Goal: Task Accomplishment & Management: Manage account settings

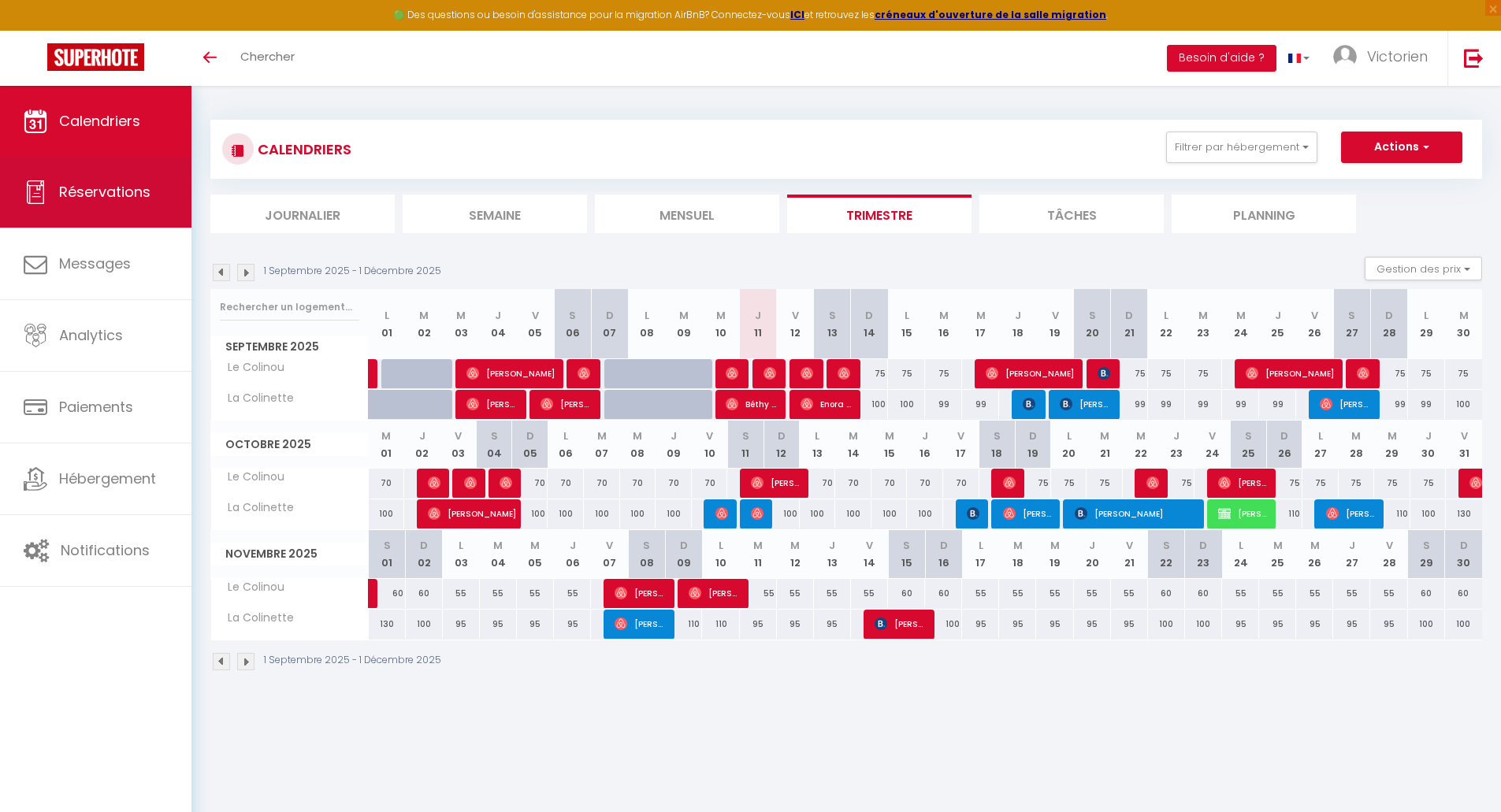
click at [125, 201] on link "Réservations" at bounding box center [95, 192] width 191 height 71
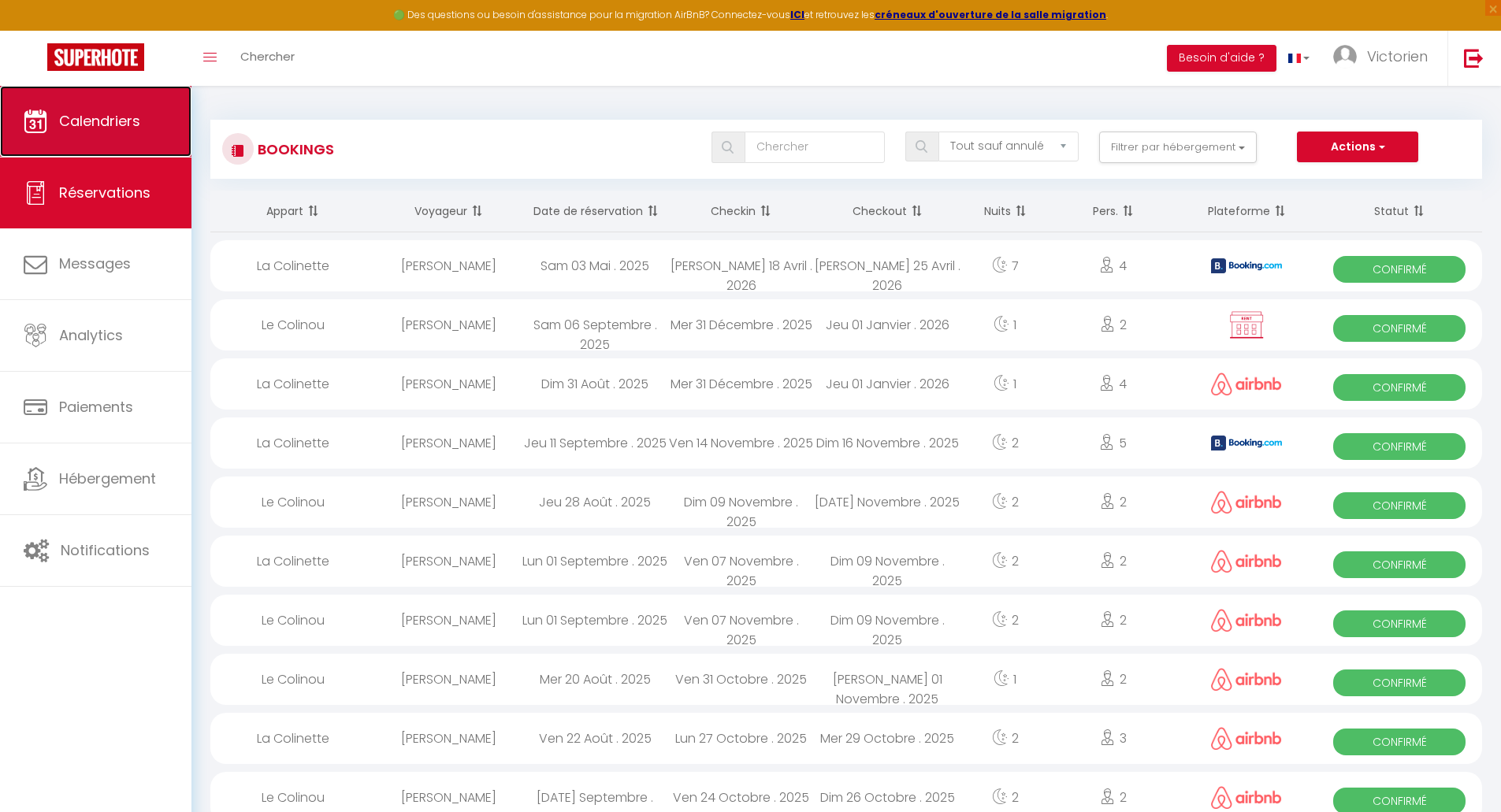
click at [120, 118] on span "Calendriers" at bounding box center [99, 120] width 81 height 20
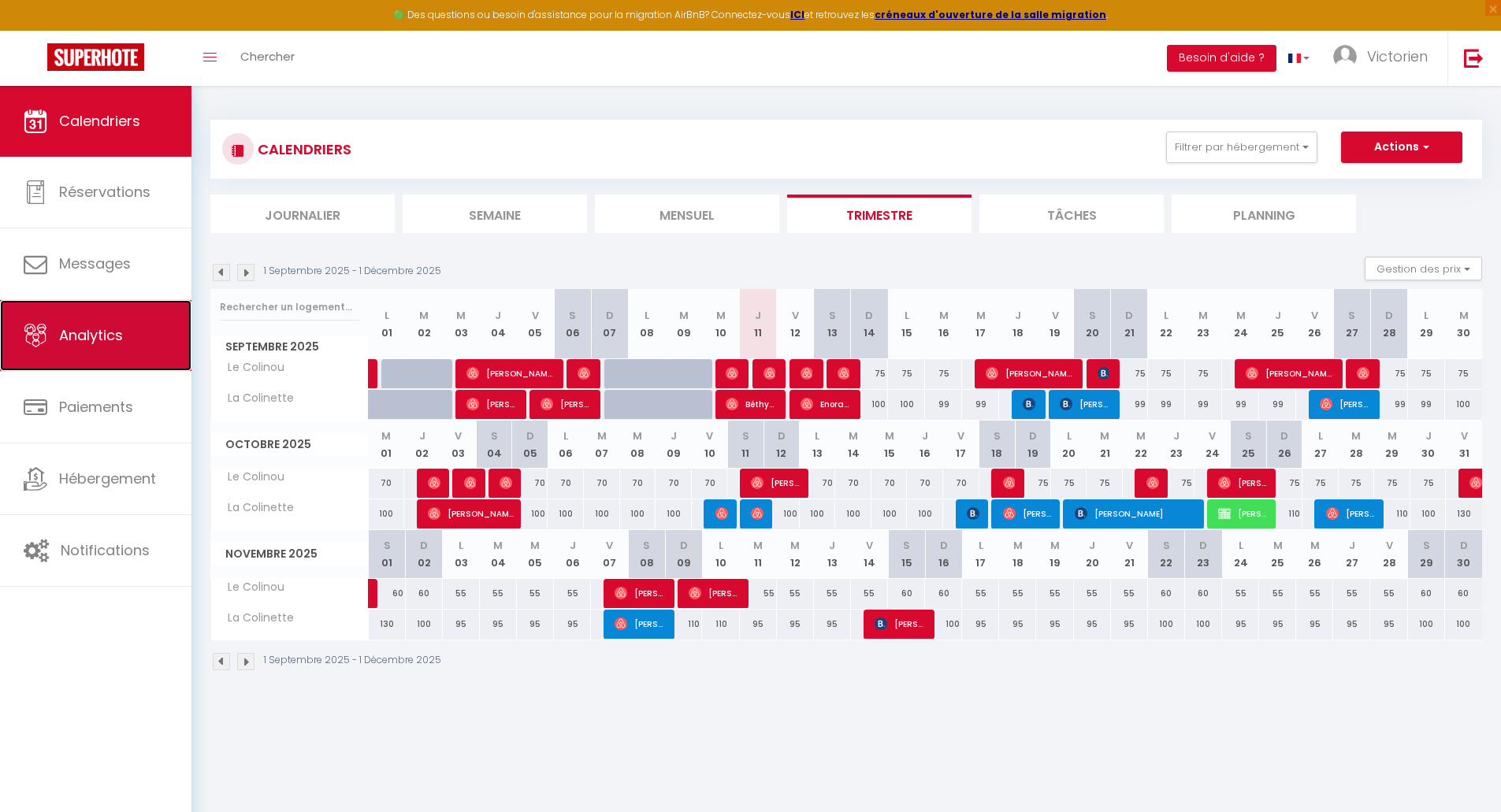
click at [117, 340] on span "Analytics" at bounding box center [90, 335] width 63 height 20
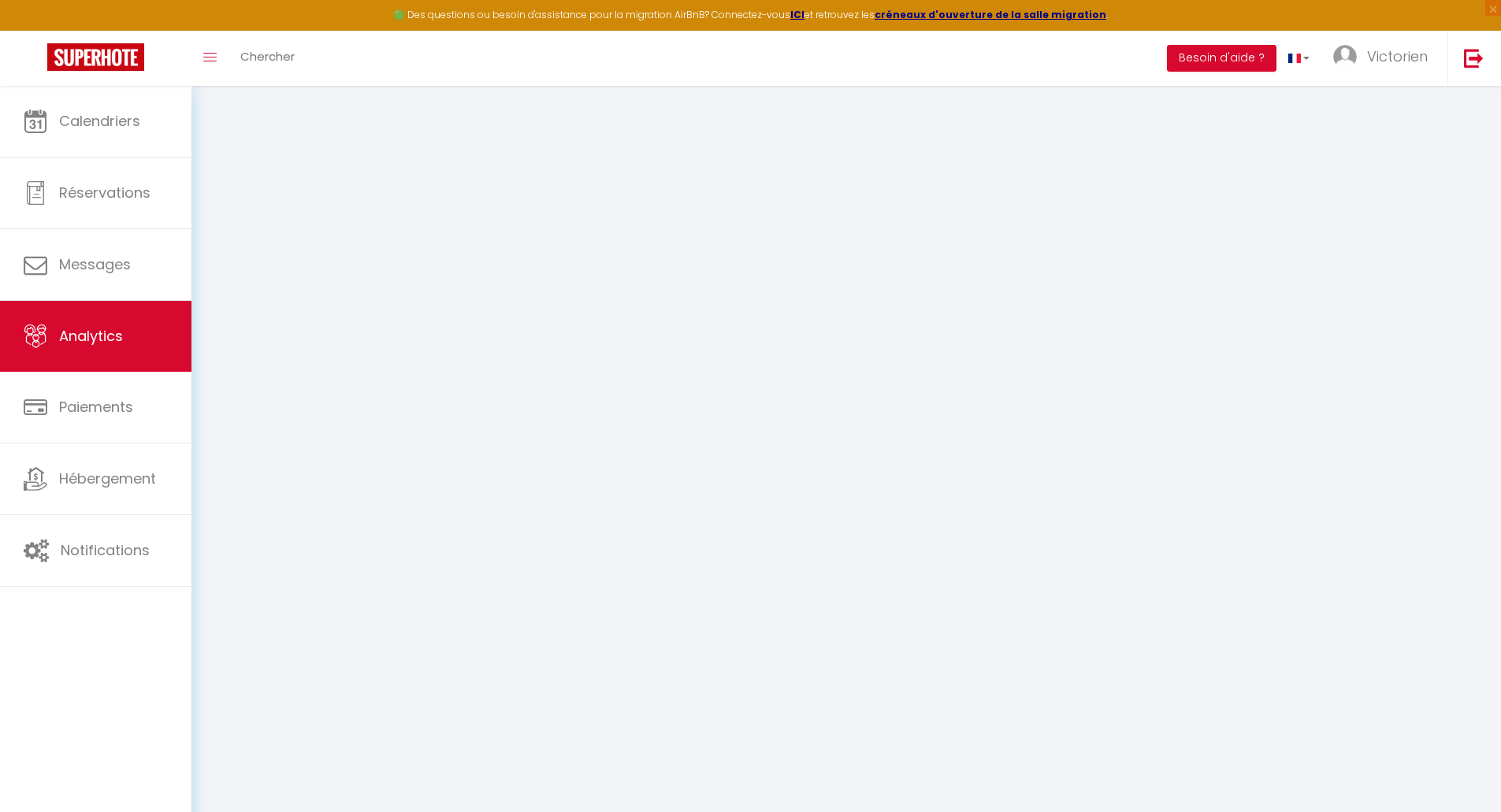
select select "2025"
select select "9"
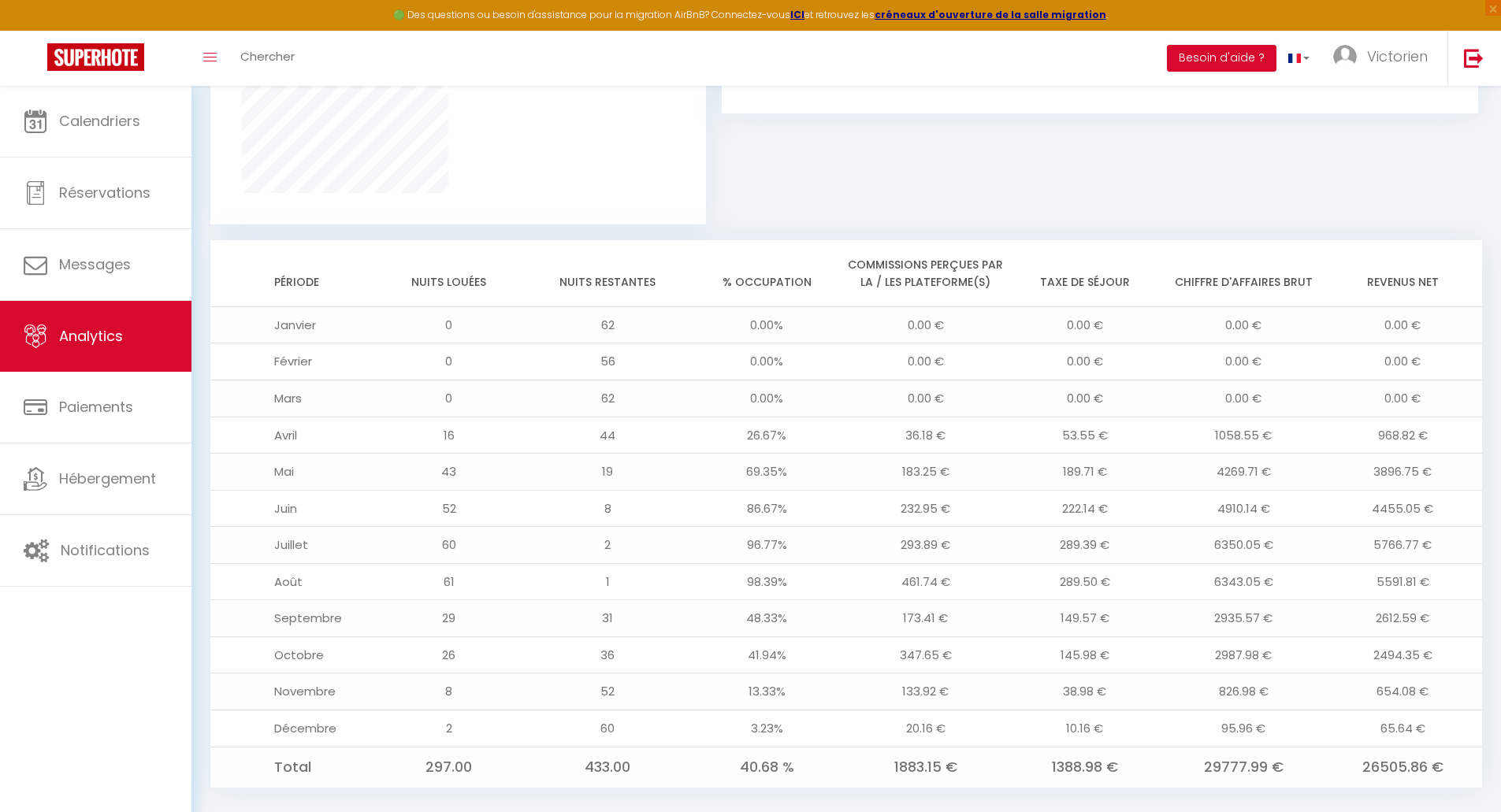
scroll to position [1172, 0]
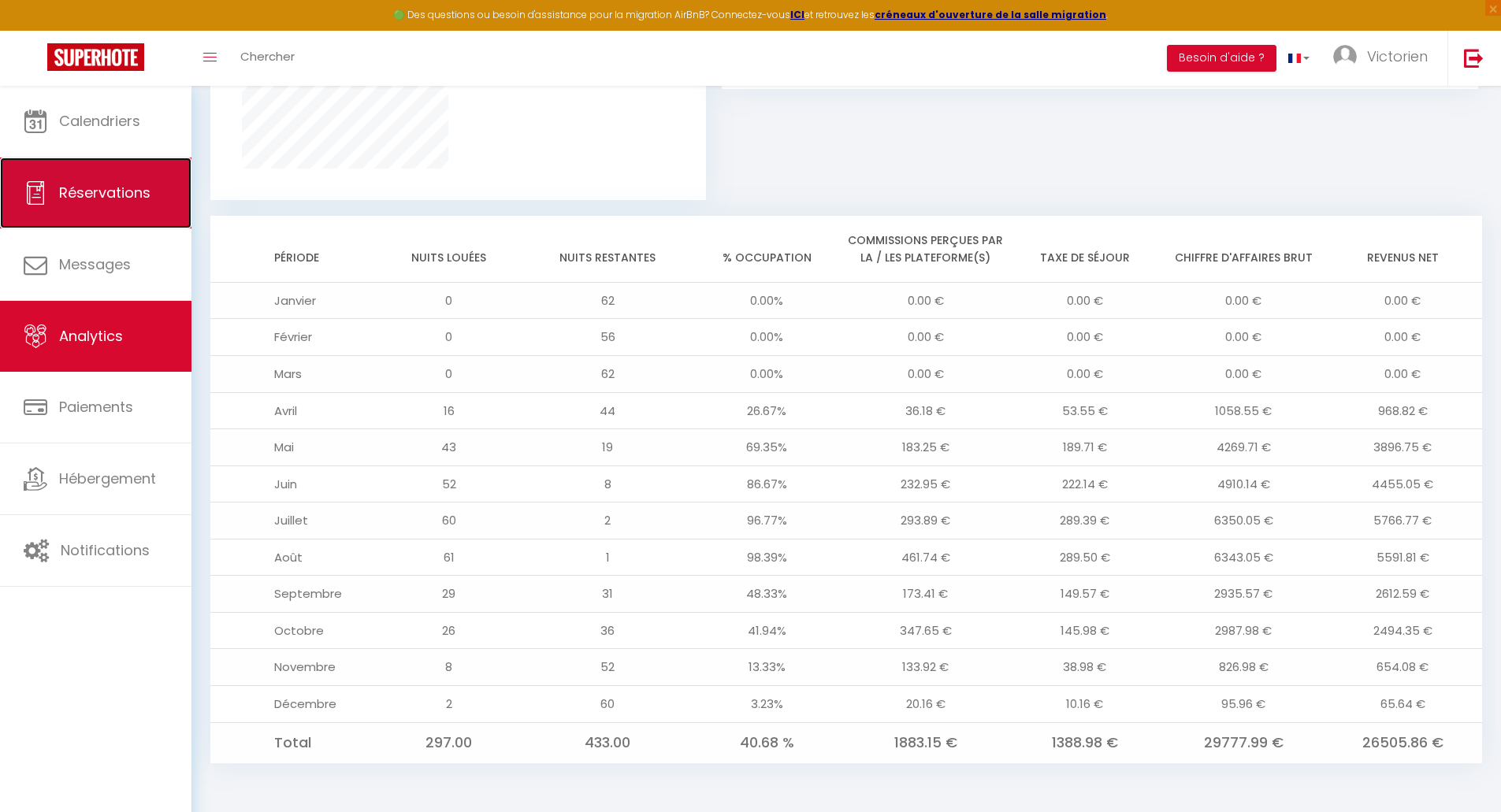
click at [111, 191] on span "Réservations" at bounding box center [104, 192] width 91 height 20
select select "not_cancelled"
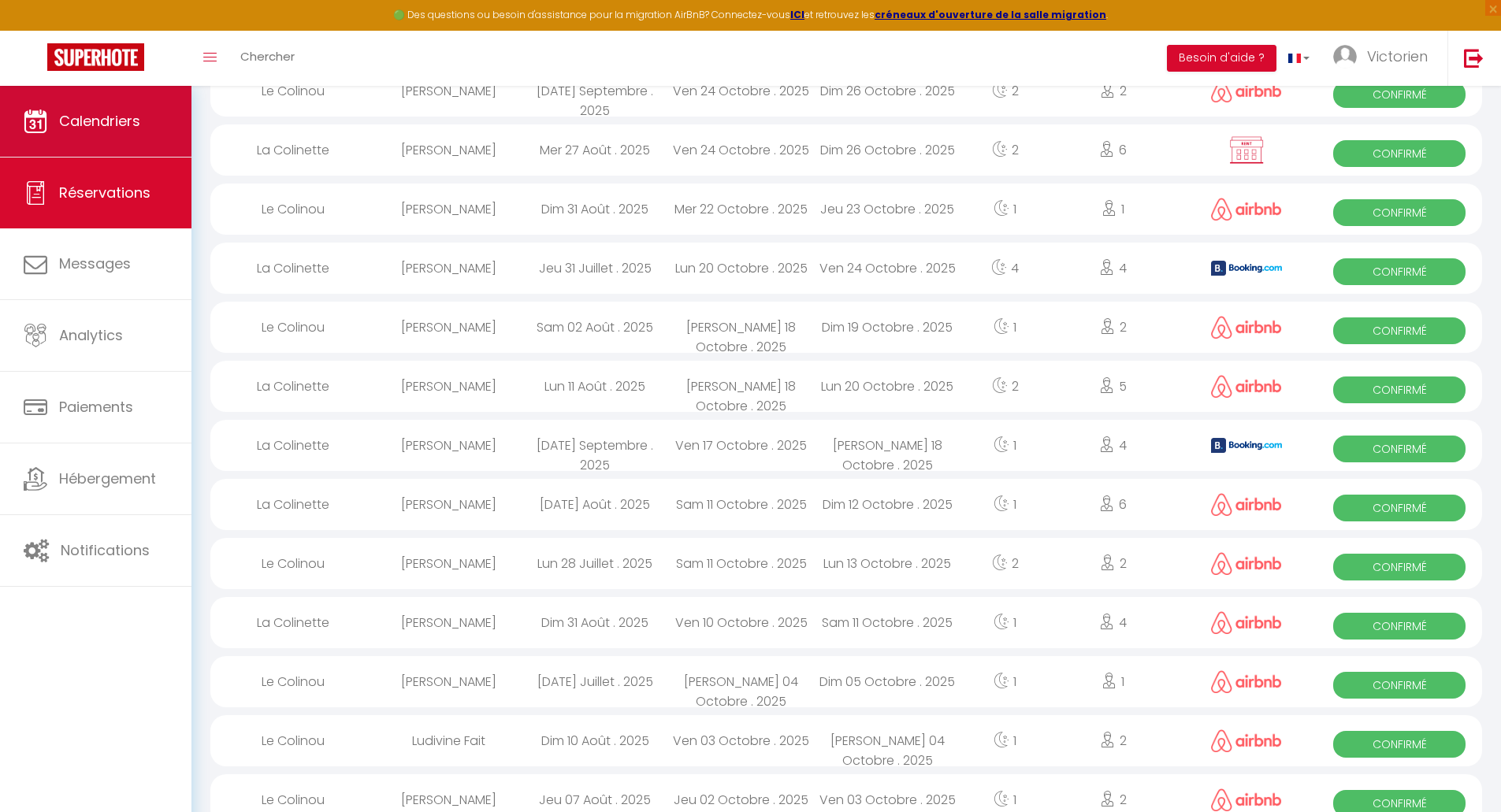
scroll to position [430, 0]
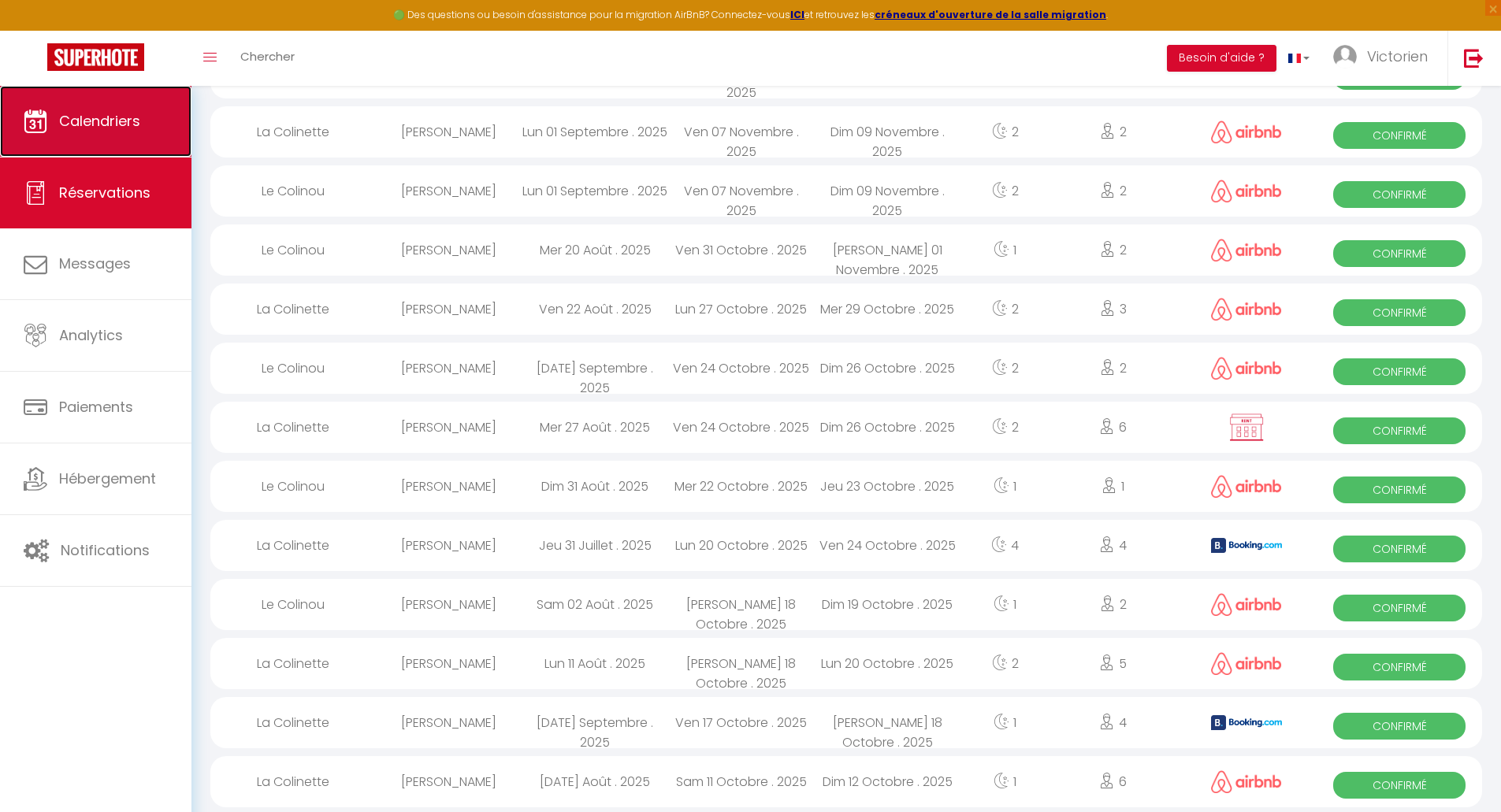
click at [104, 125] on span "Calendriers" at bounding box center [99, 120] width 81 height 20
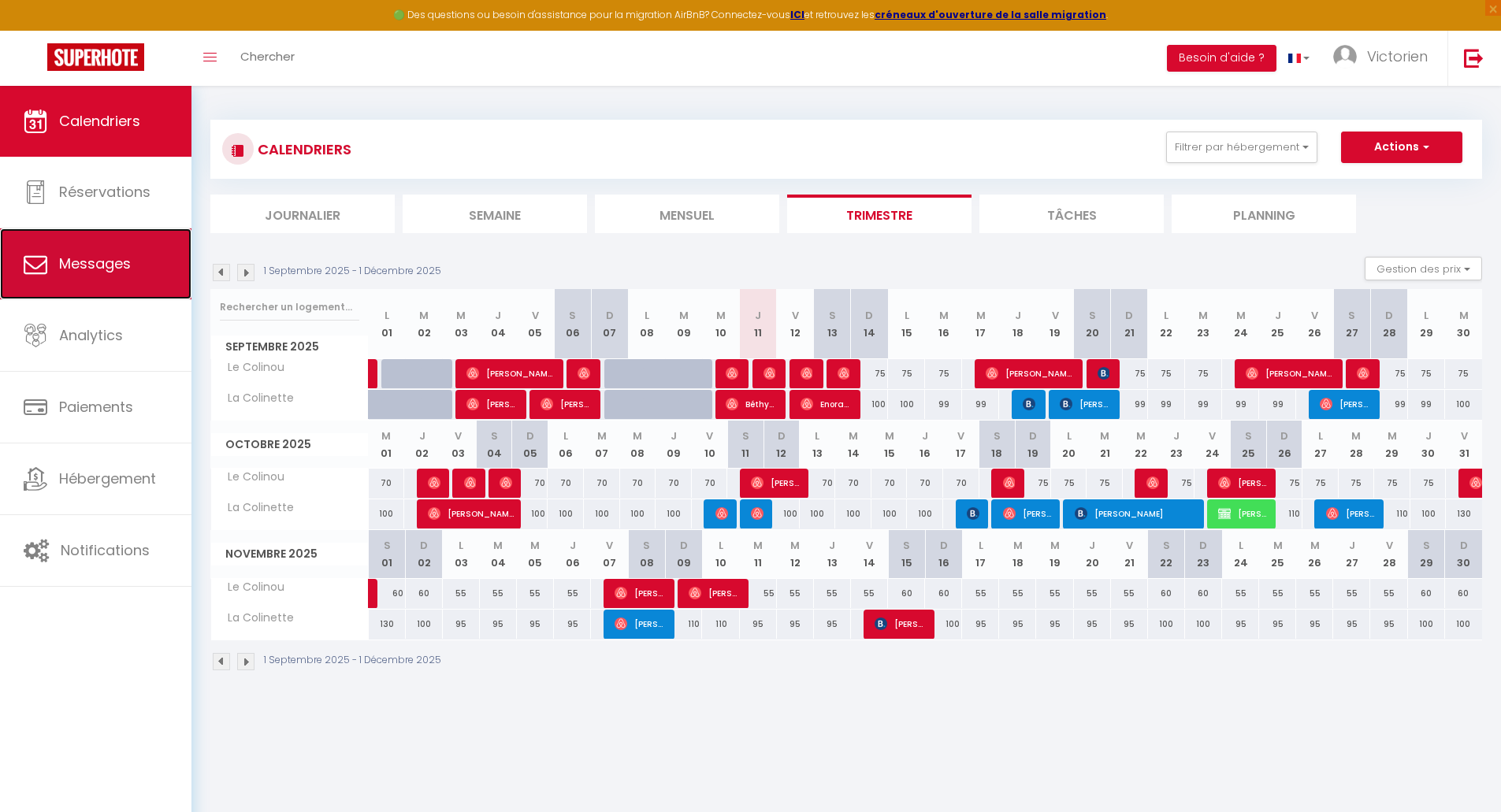
click at [87, 252] on link "Messages" at bounding box center [95, 264] width 191 height 71
select select "message"
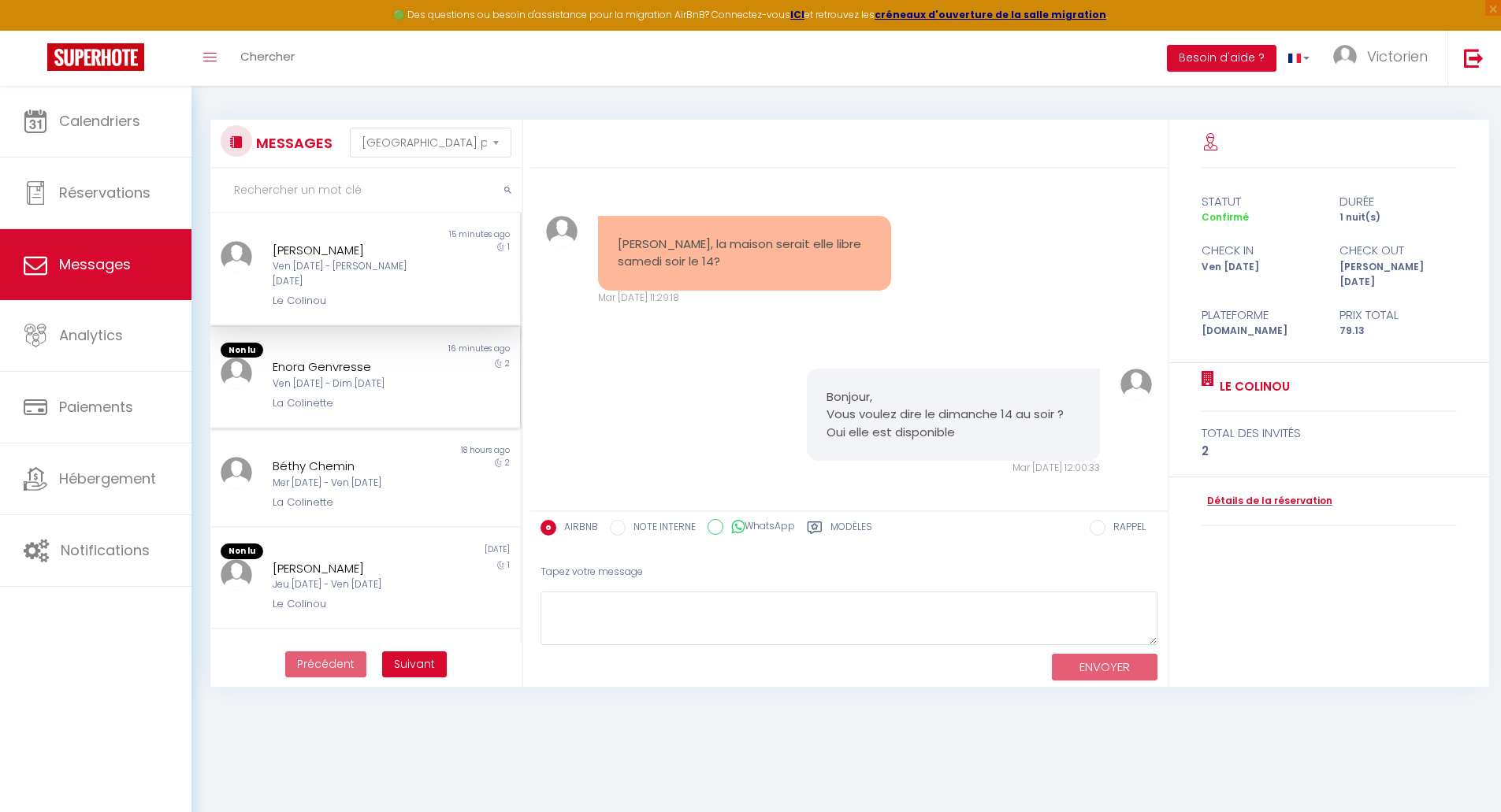
scroll to position [2149, 0]
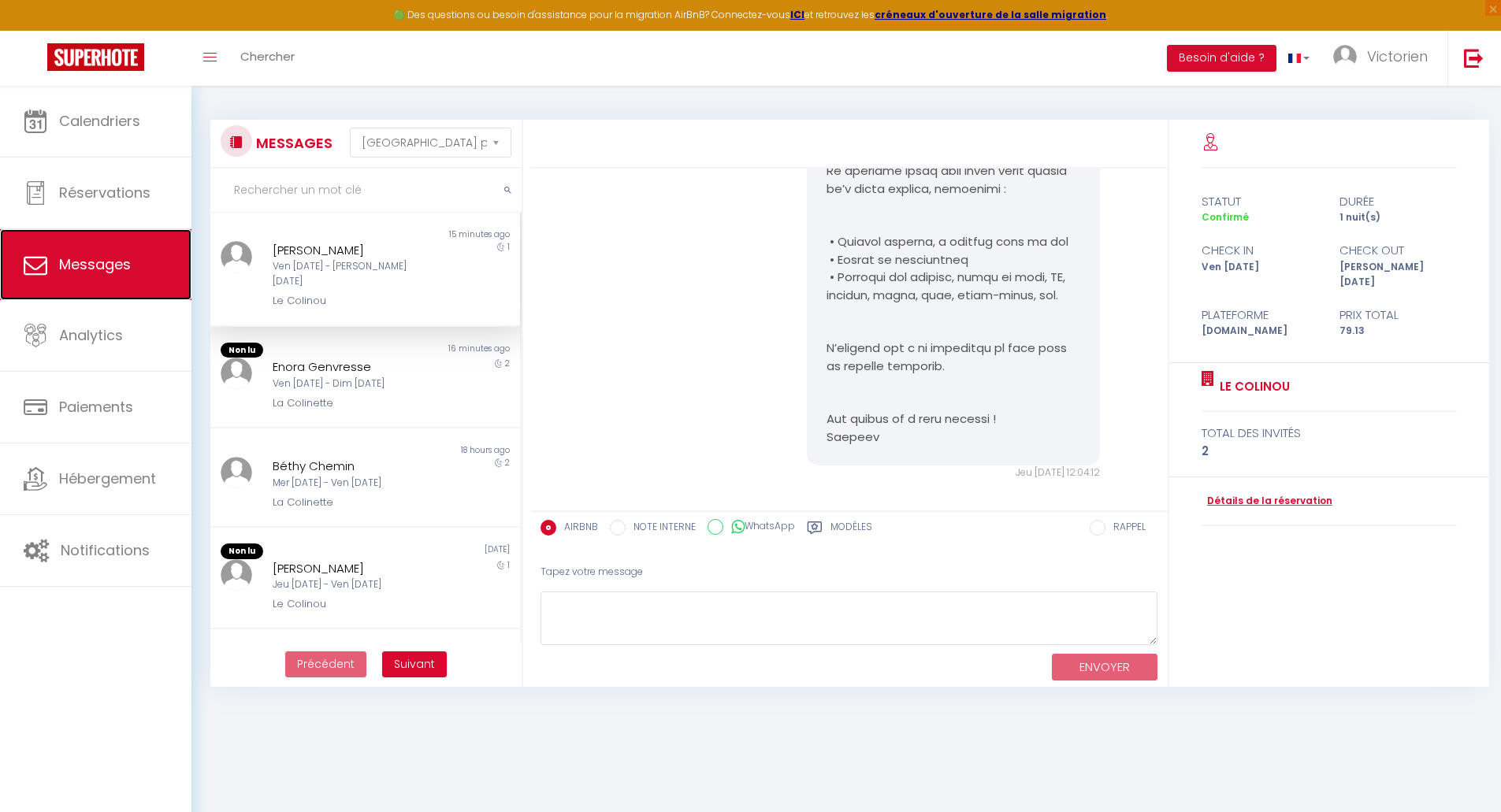
click at [125, 258] on span "Messages" at bounding box center [94, 264] width 72 height 20
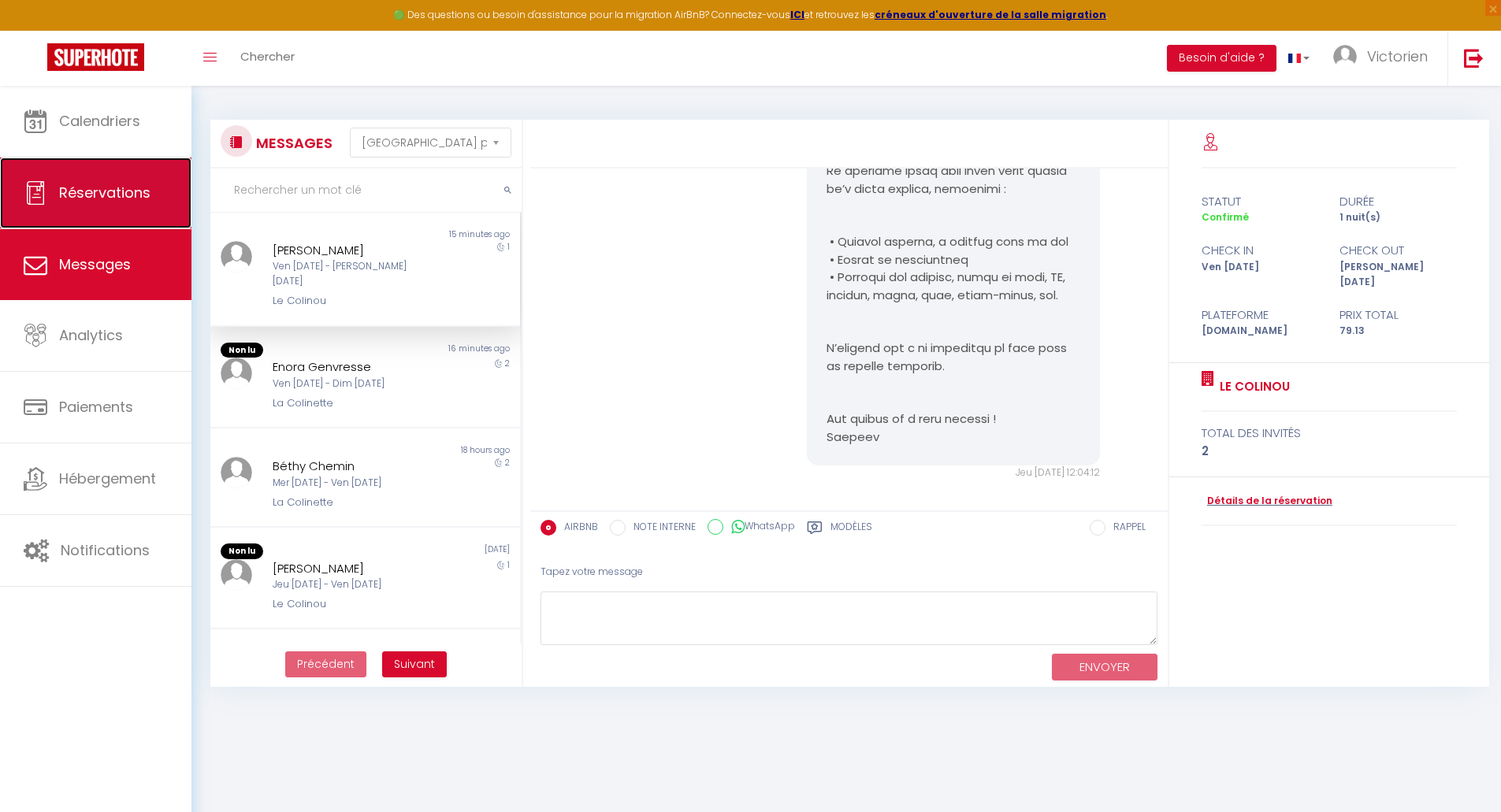
click at [66, 203] on link "Réservations" at bounding box center [95, 193] width 191 height 71
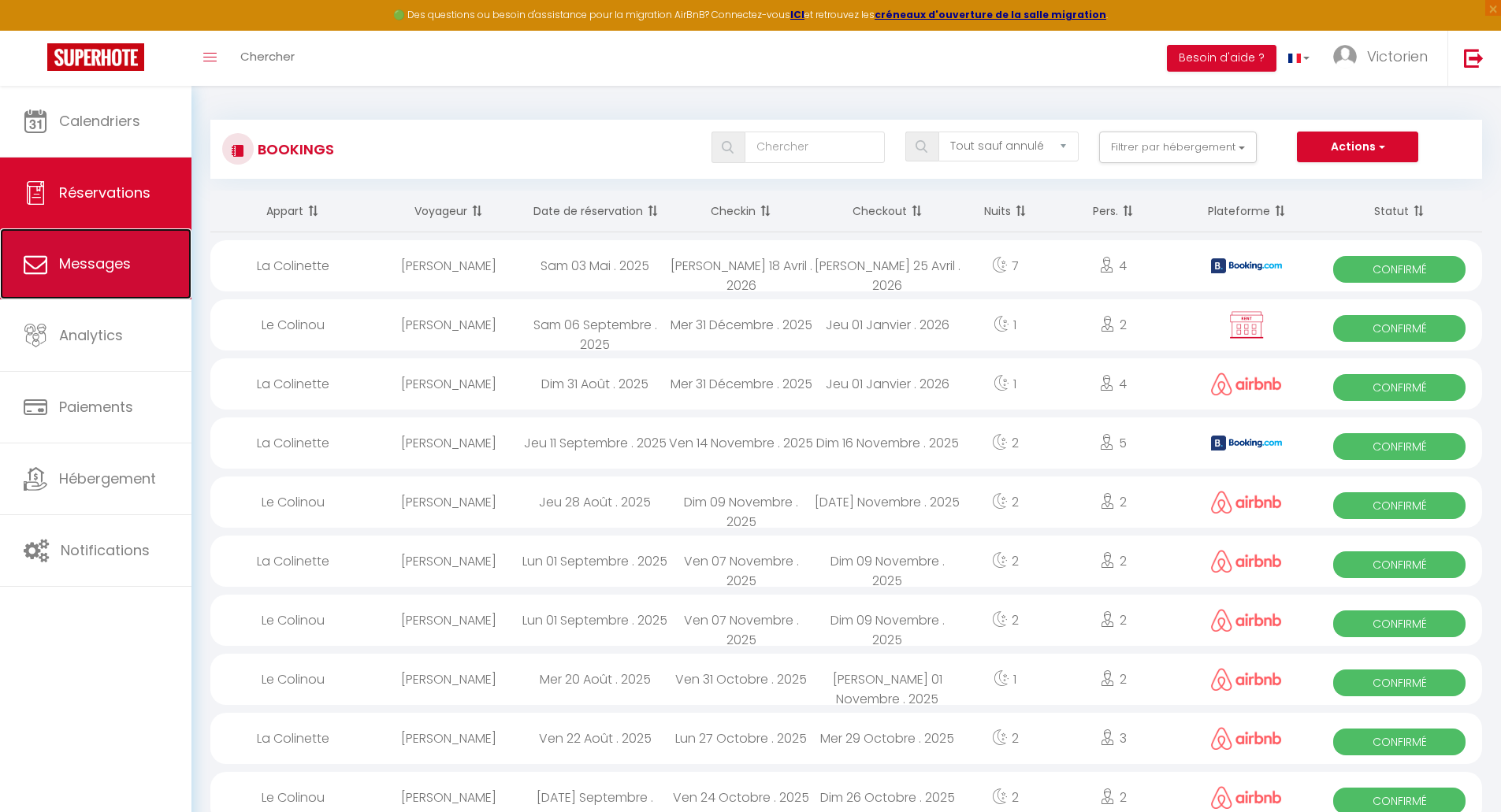
click at [90, 269] on span "Messages" at bounding box center [94, 263] width 72 height 20
select select "message"
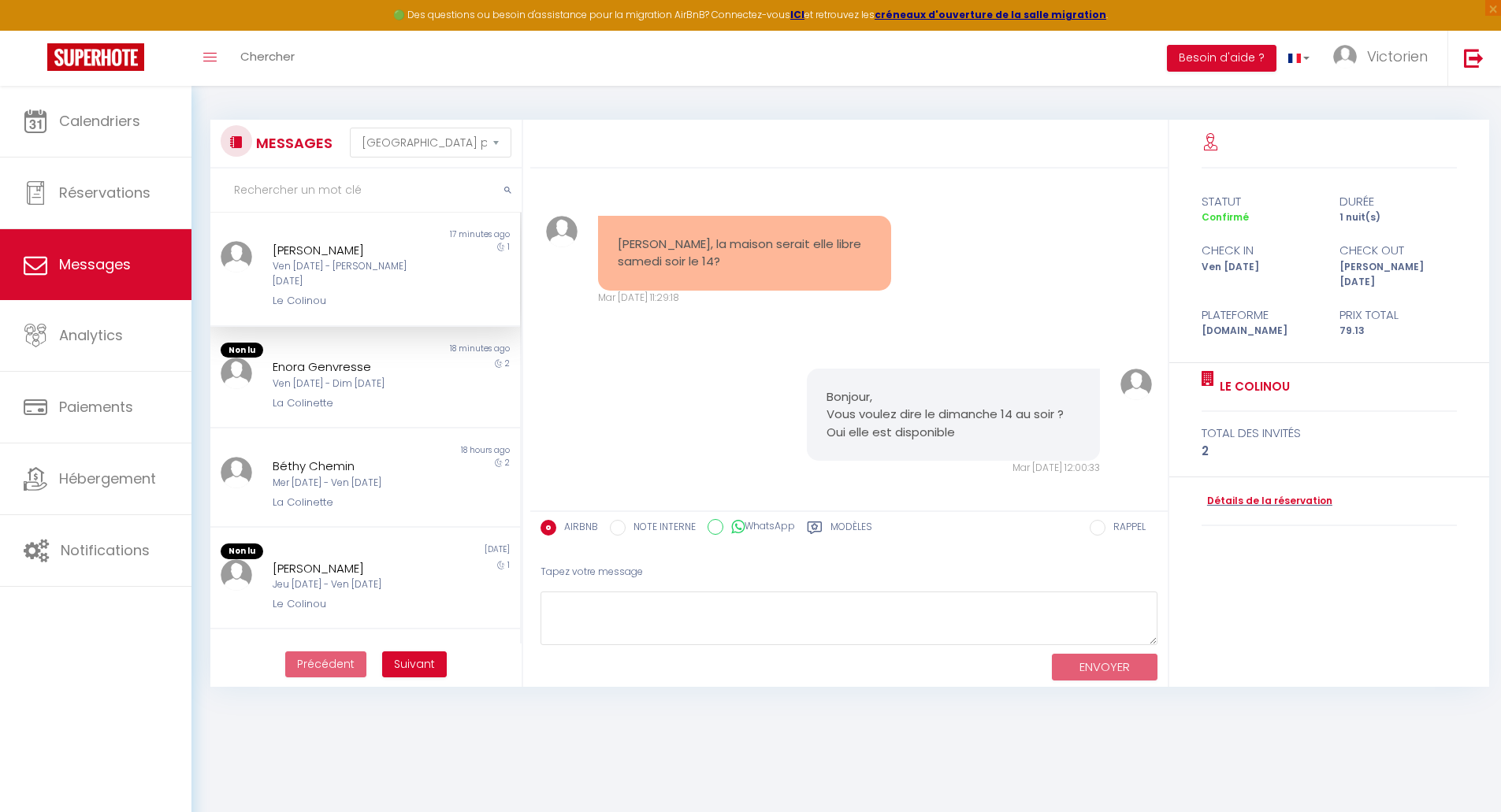
scroll to position [2149, 0]
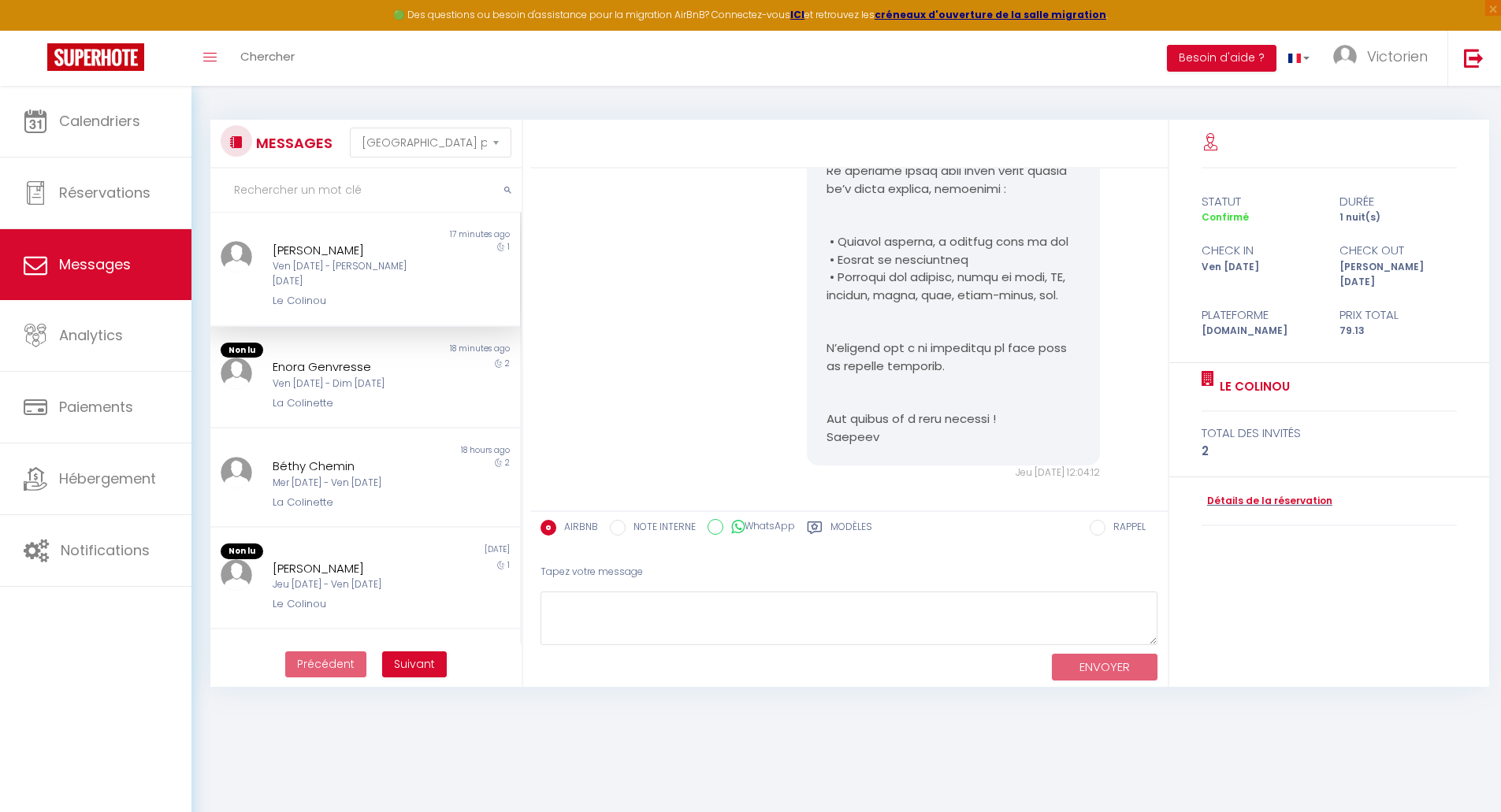
click at [372, 268] on div "Ven [DATE] - [PERSON_NAME] [DATE]" at bounding box center [352, 274] width 160 height 30
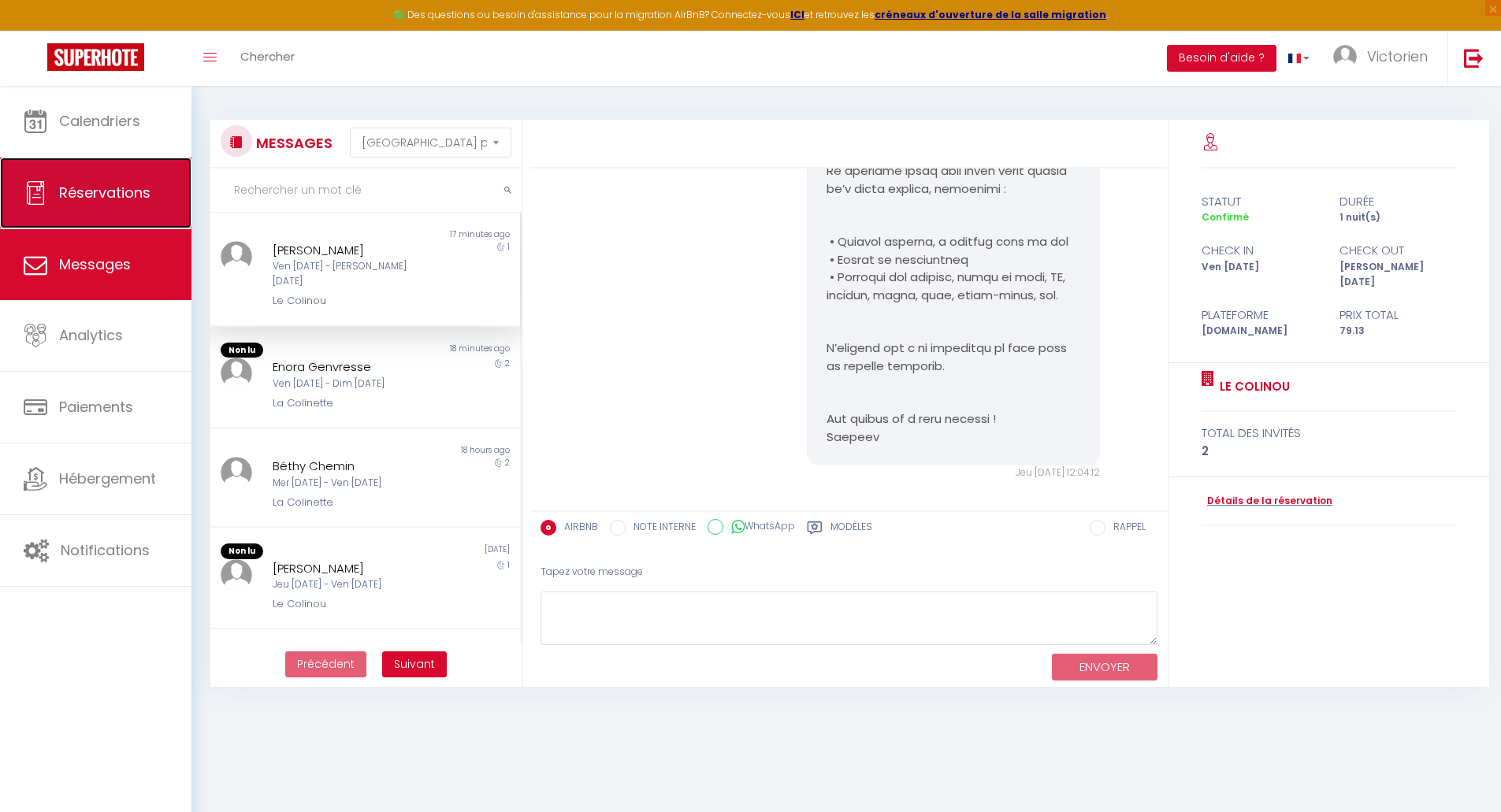
click at [85, 207] on link "Réservations" at bounding box center [95, 193] width 191 height 71
select select "not_cancelled"
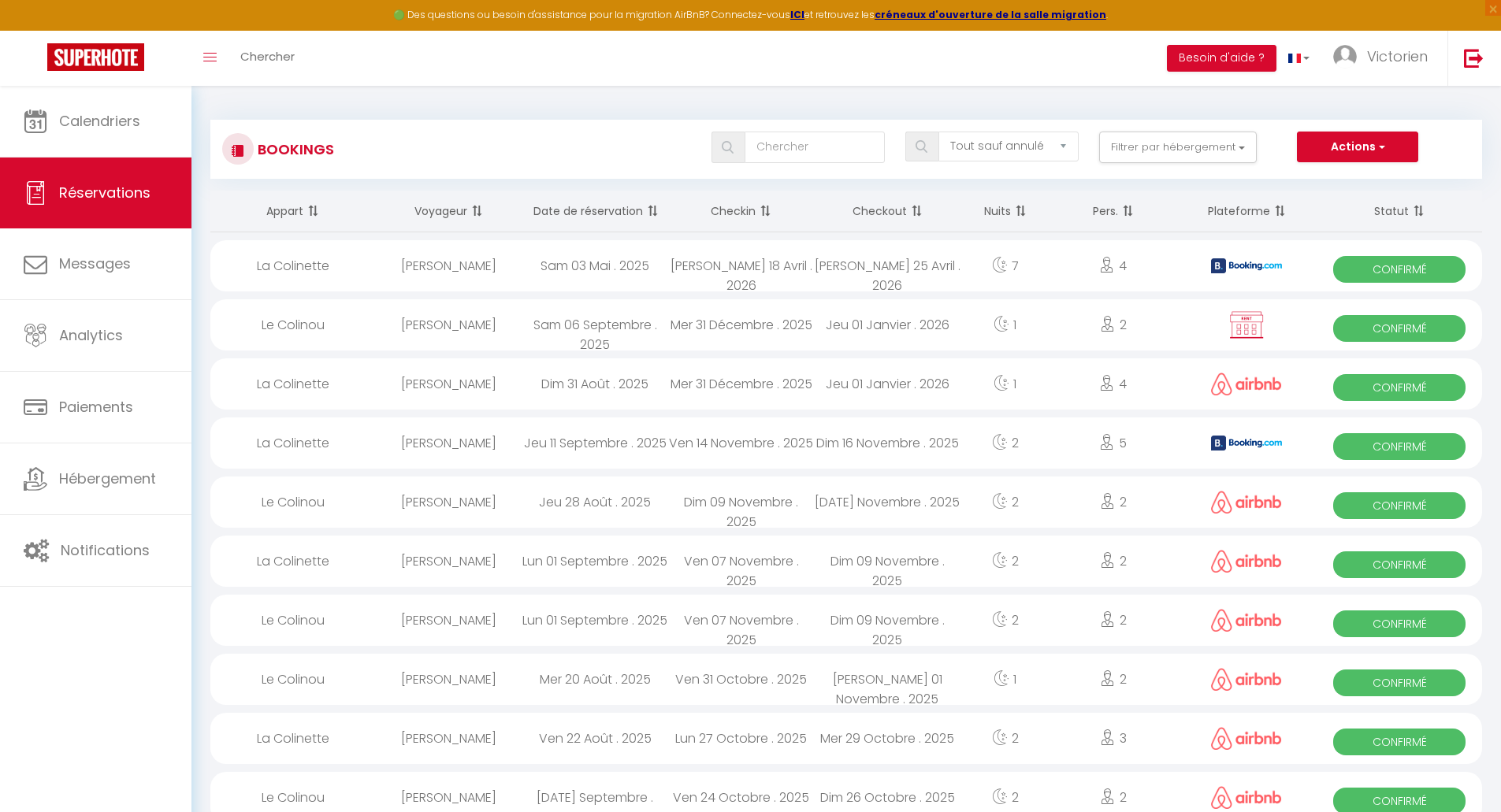
click at [599, 221] on th "Date de réservation" at bounding box center [595, 212] width 146 height 42
click at [623, 279] on div "Jeu 11 Septembre . 2025" at bounding box center [595, 266] width 146 height 51
select select "OK"
select select "KO"
select select "0"
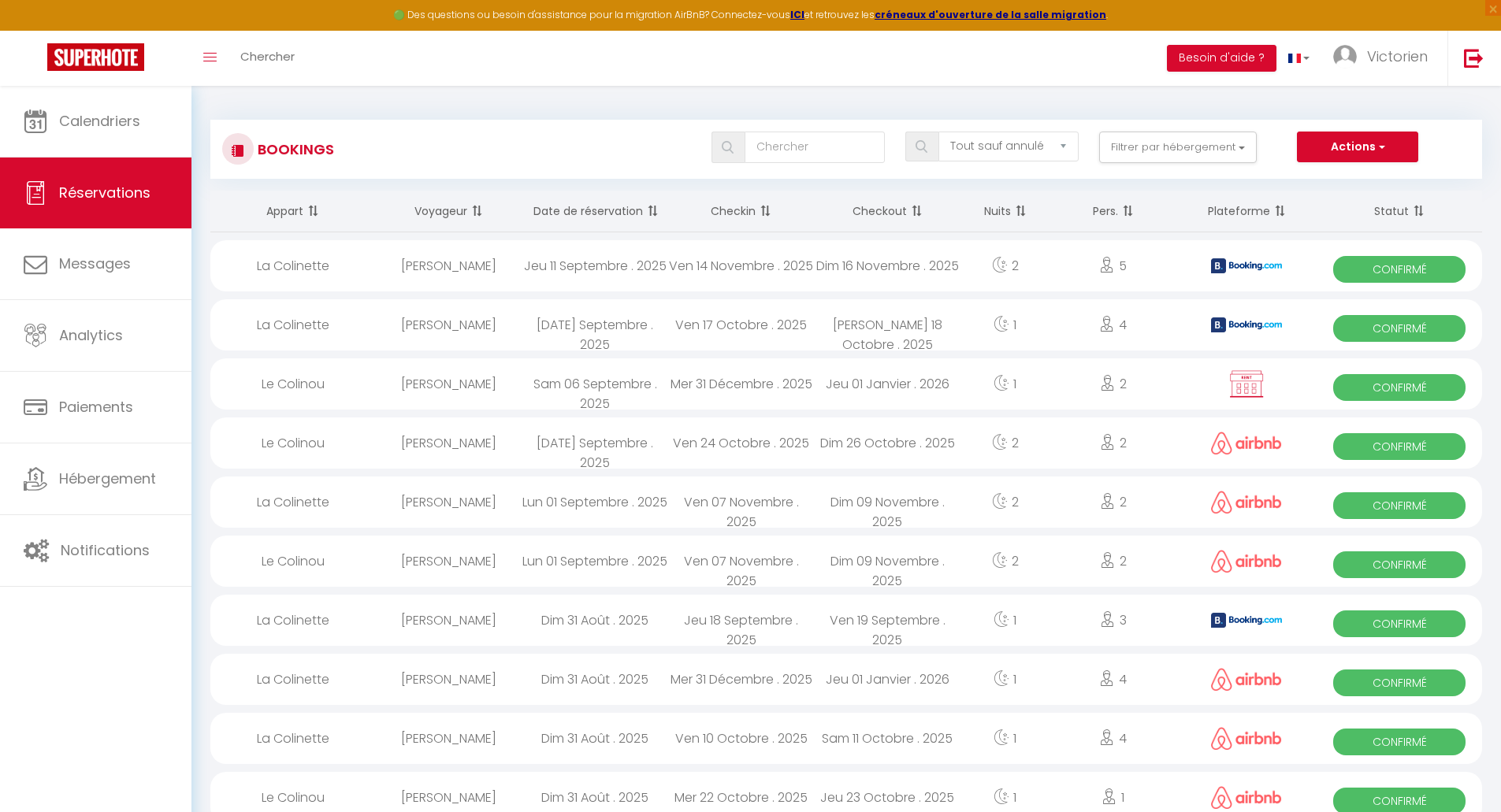
select select "0"
select select "1"
select select
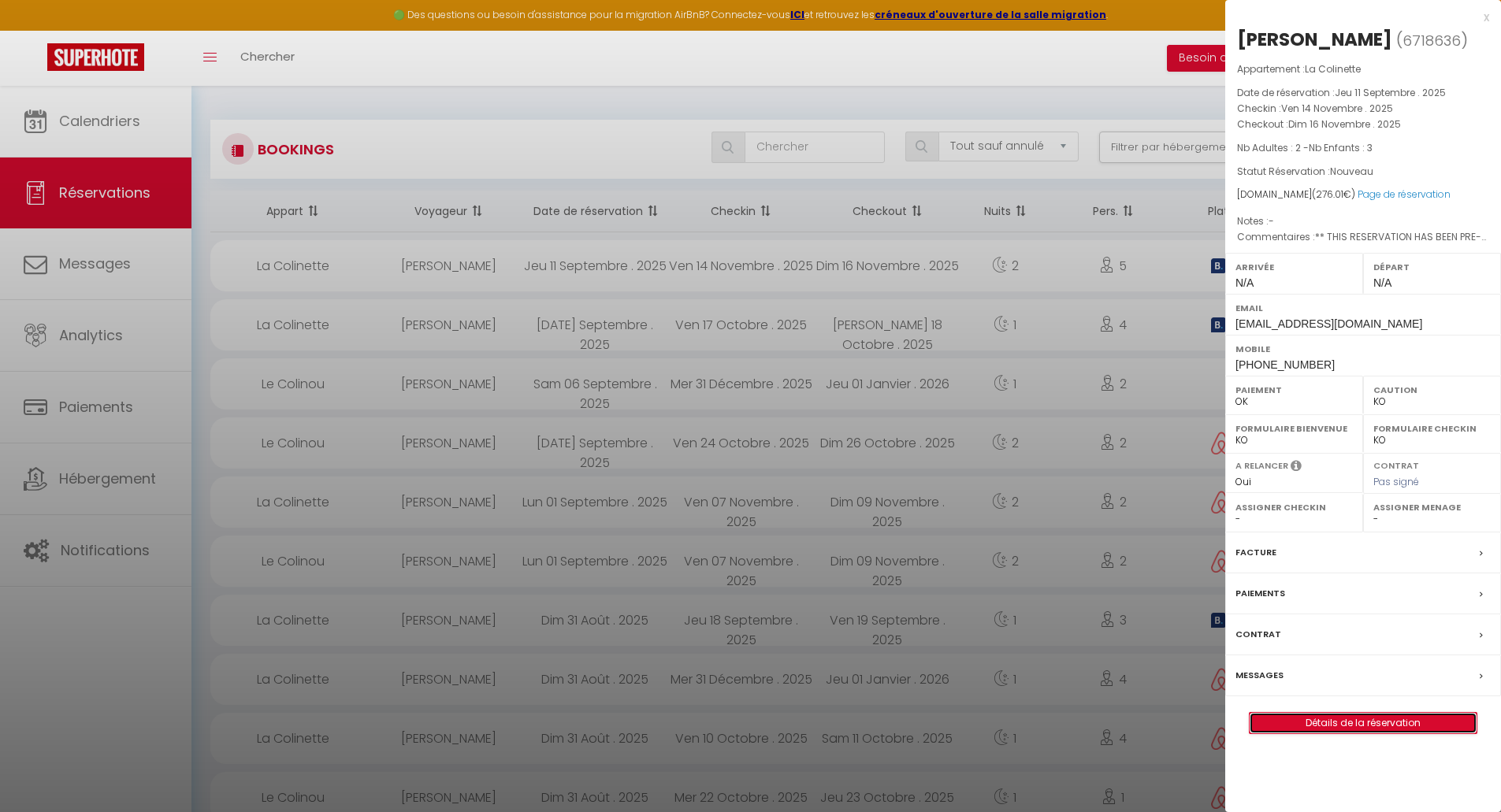
click at [1374, 721] on link "Détails de la réservation" at bounding box center [1363, 723] width 227 height 21
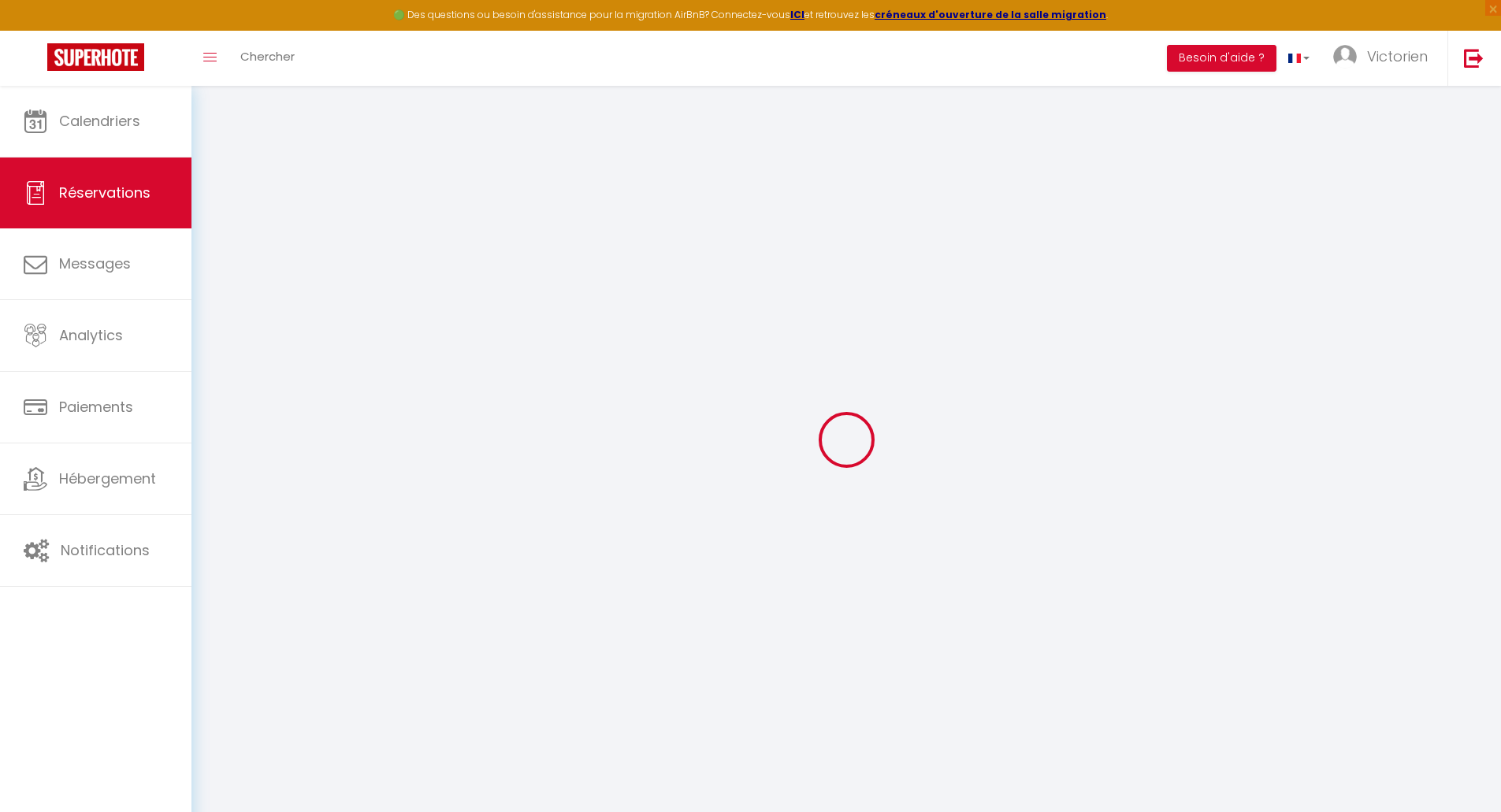
select select
select select "14"
checkbox input "false"
select select
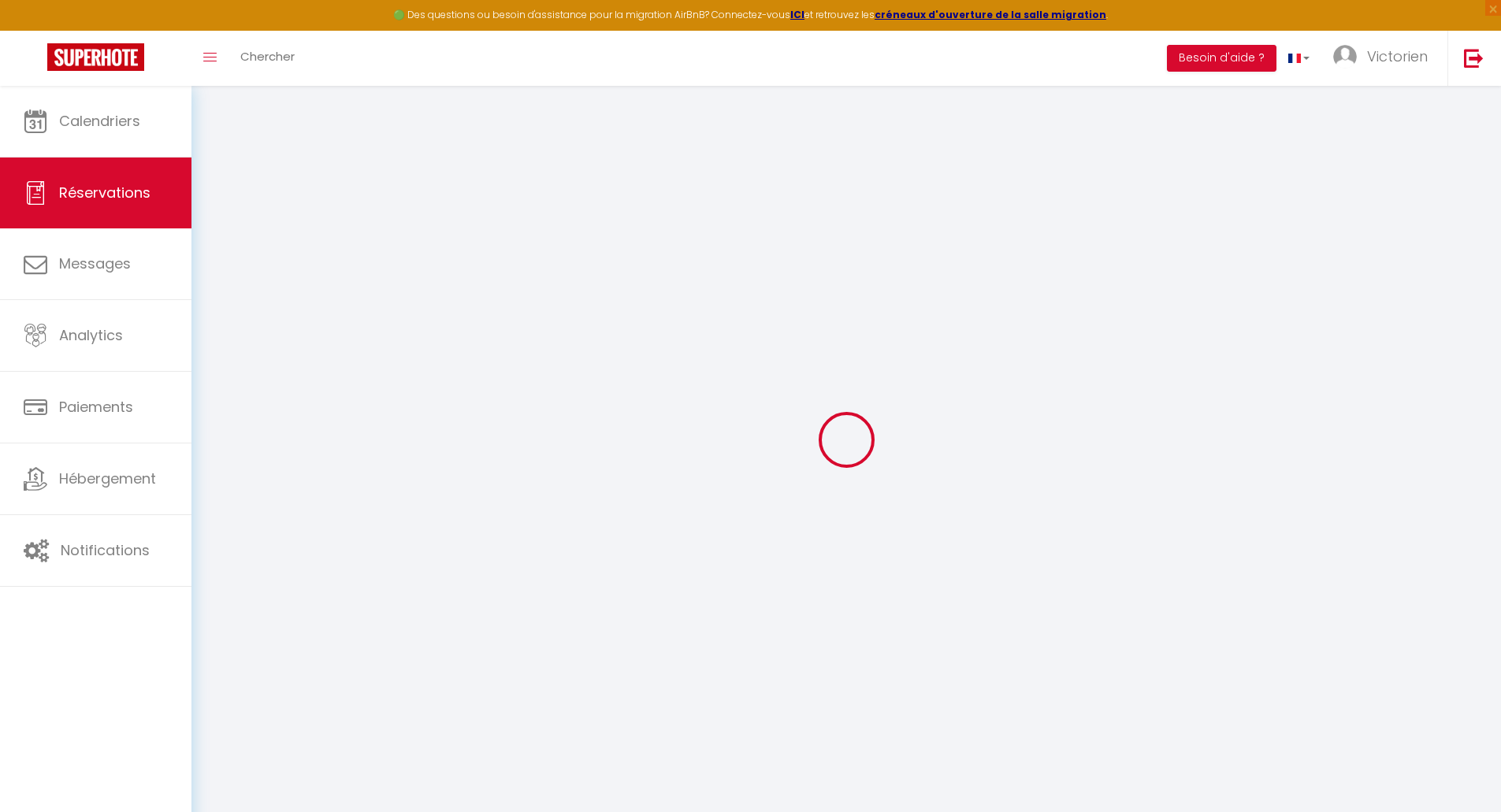
select select
checkbox input "false"
select select
checkbox input "false"
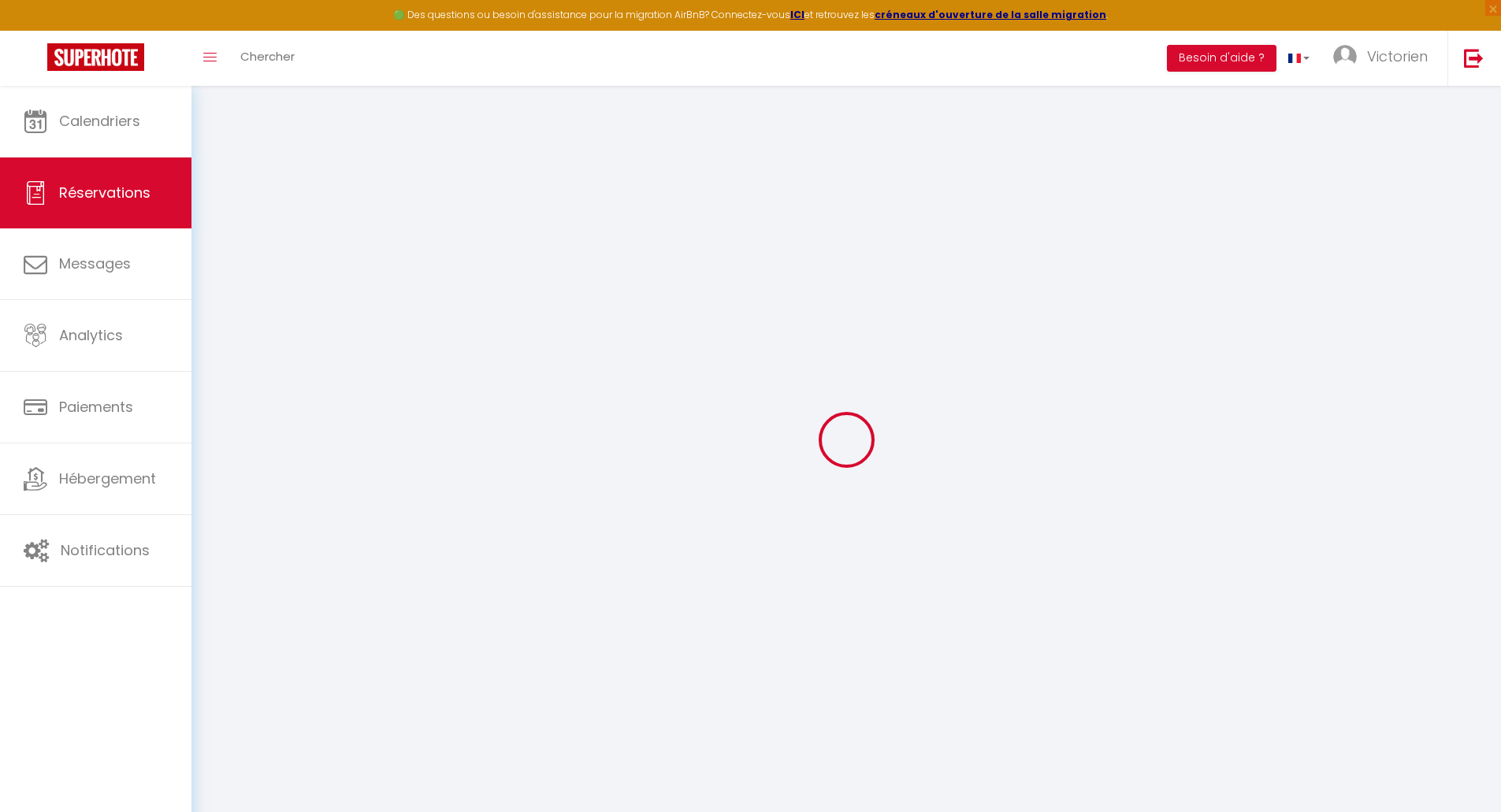
select select
checkbox input "false"
type textarea "** THIS RESERVATION HAS BEEN PRE-PAID ** Bonjour, Nous avons hâte de venir pour…"
type input "12.01"
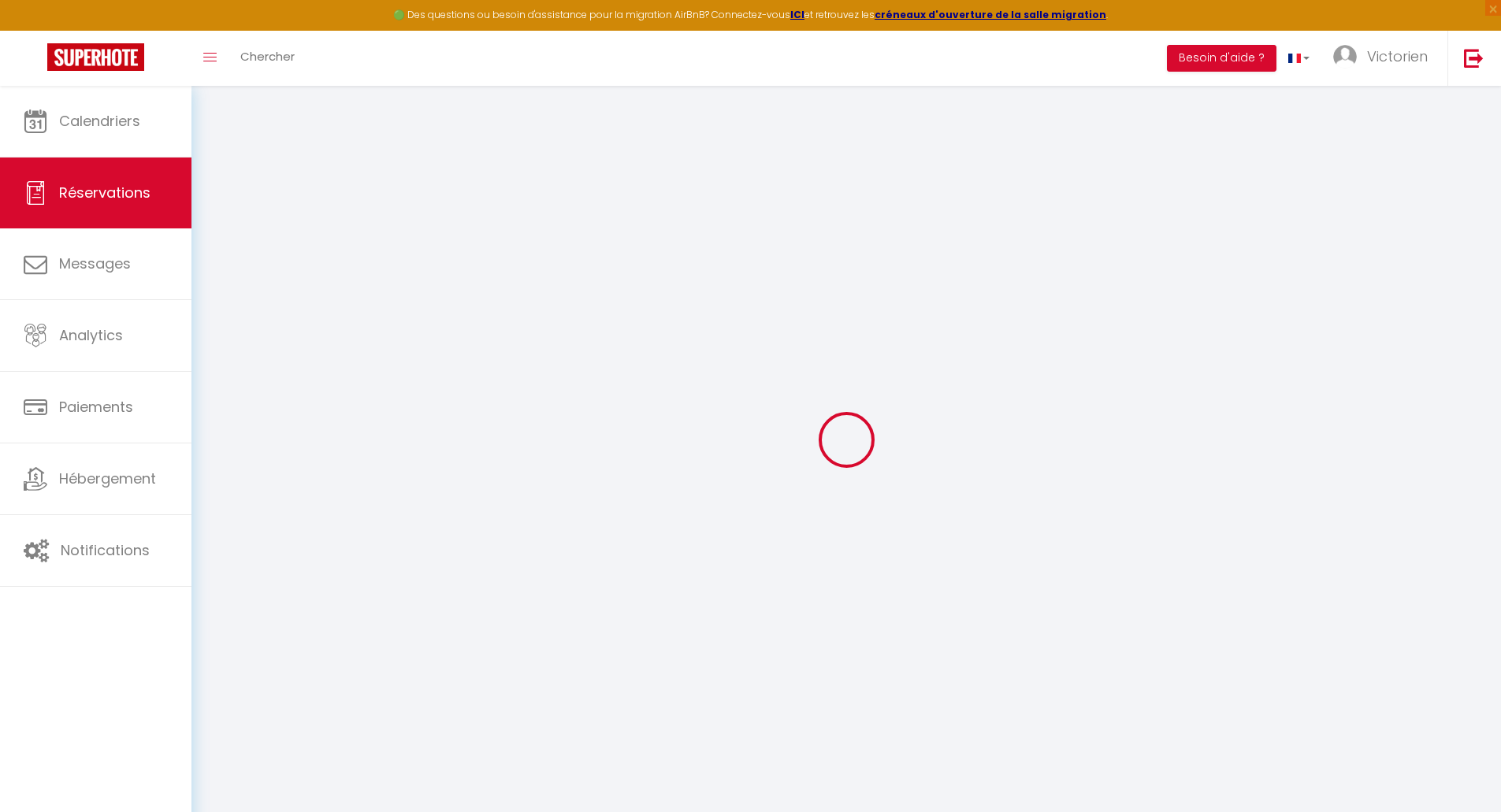
select select
checkbox input "false"
select select
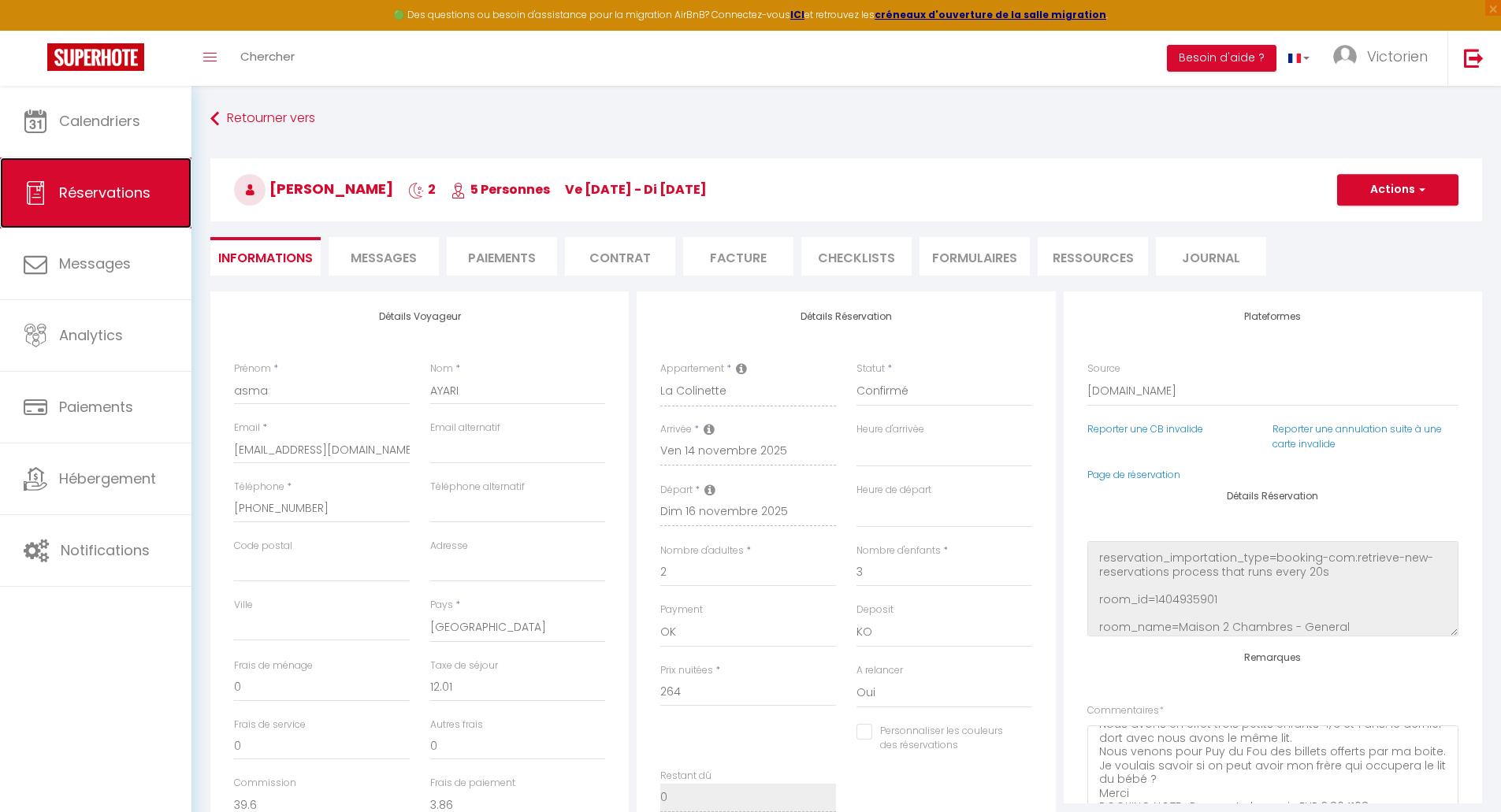
click at [128, 186] on span "Réservations" at bounding box center [104, 192] width 91 height 20
select select "not_cancelled"
select select
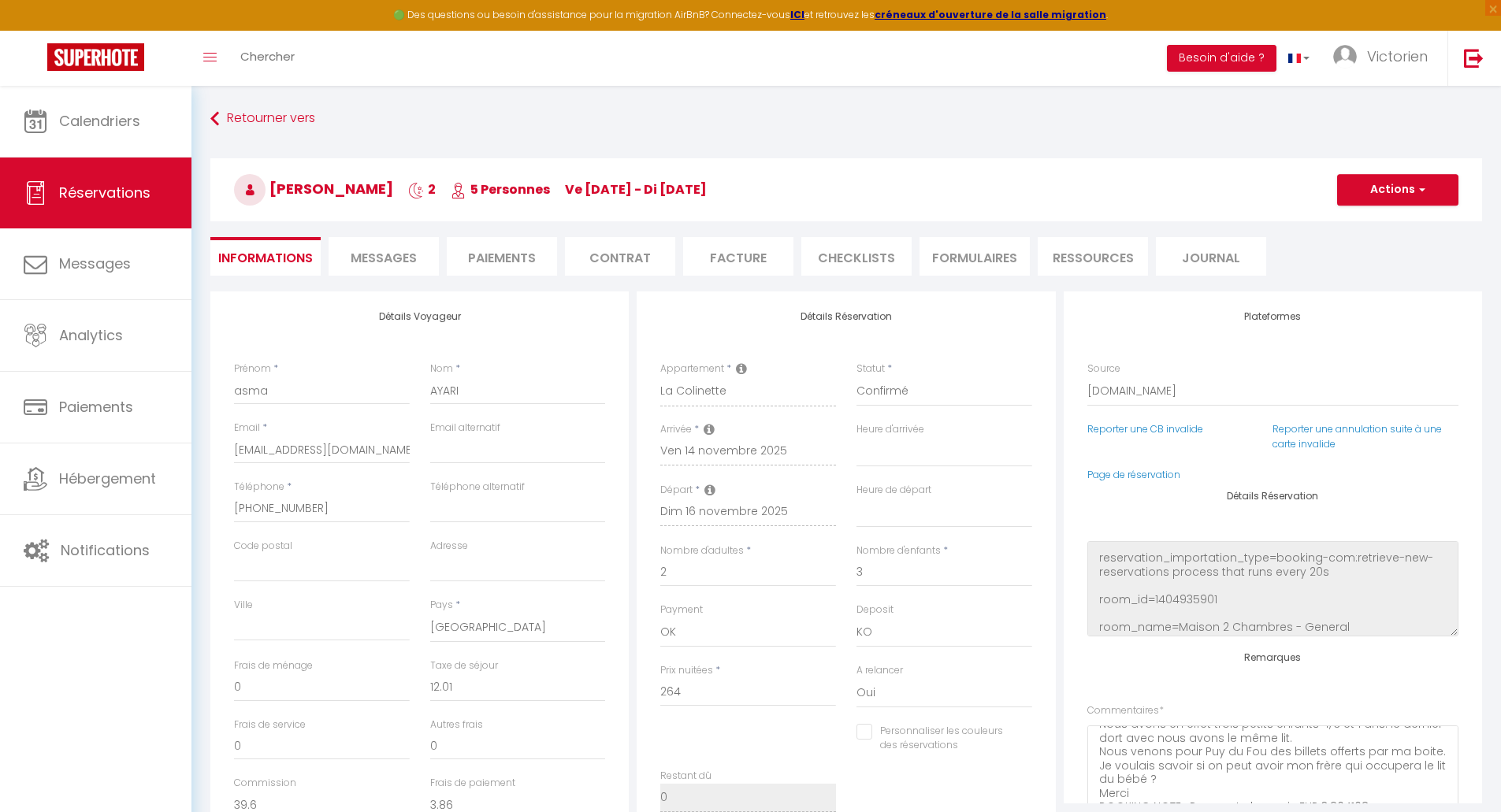
select select
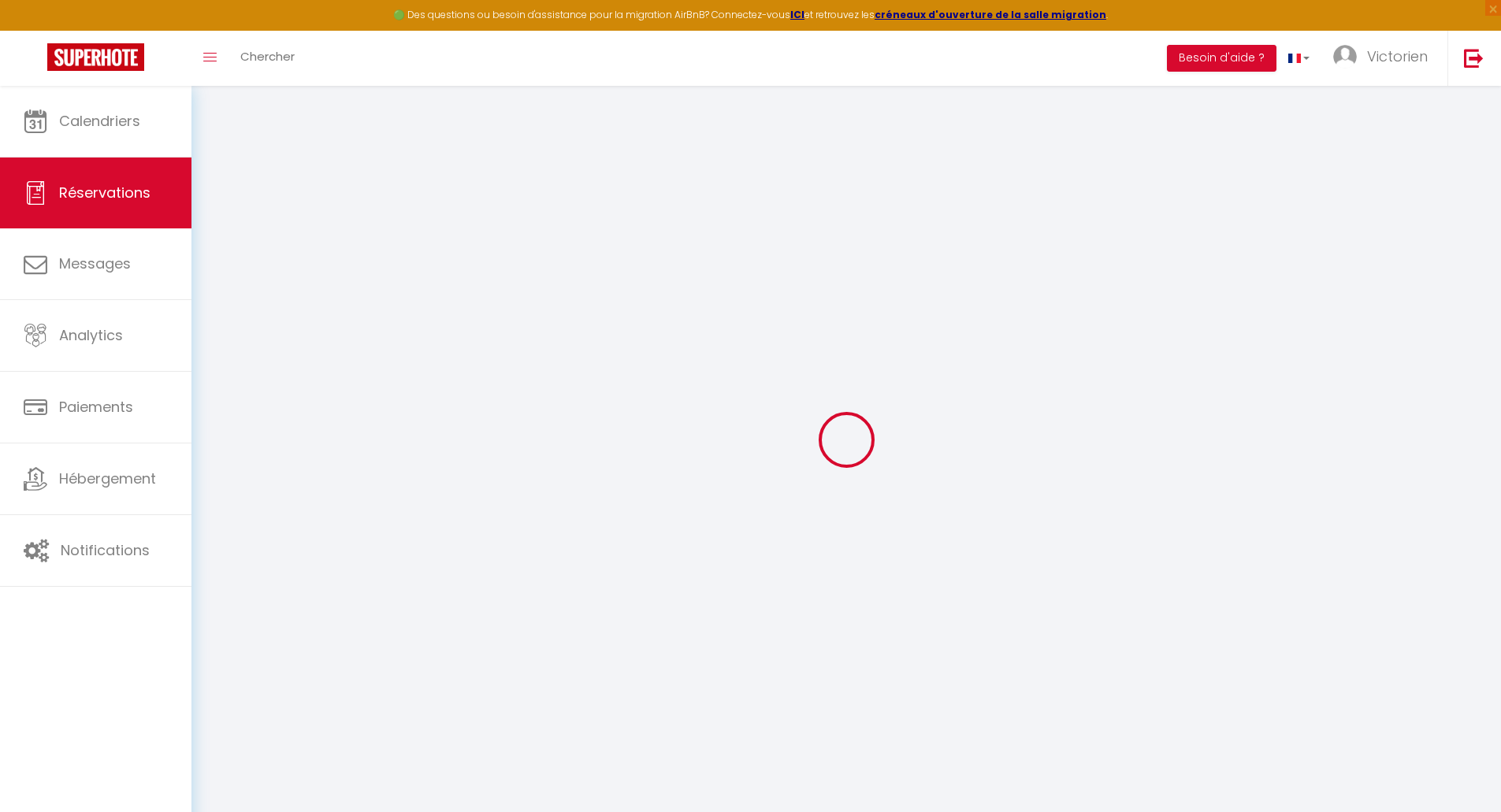
select select
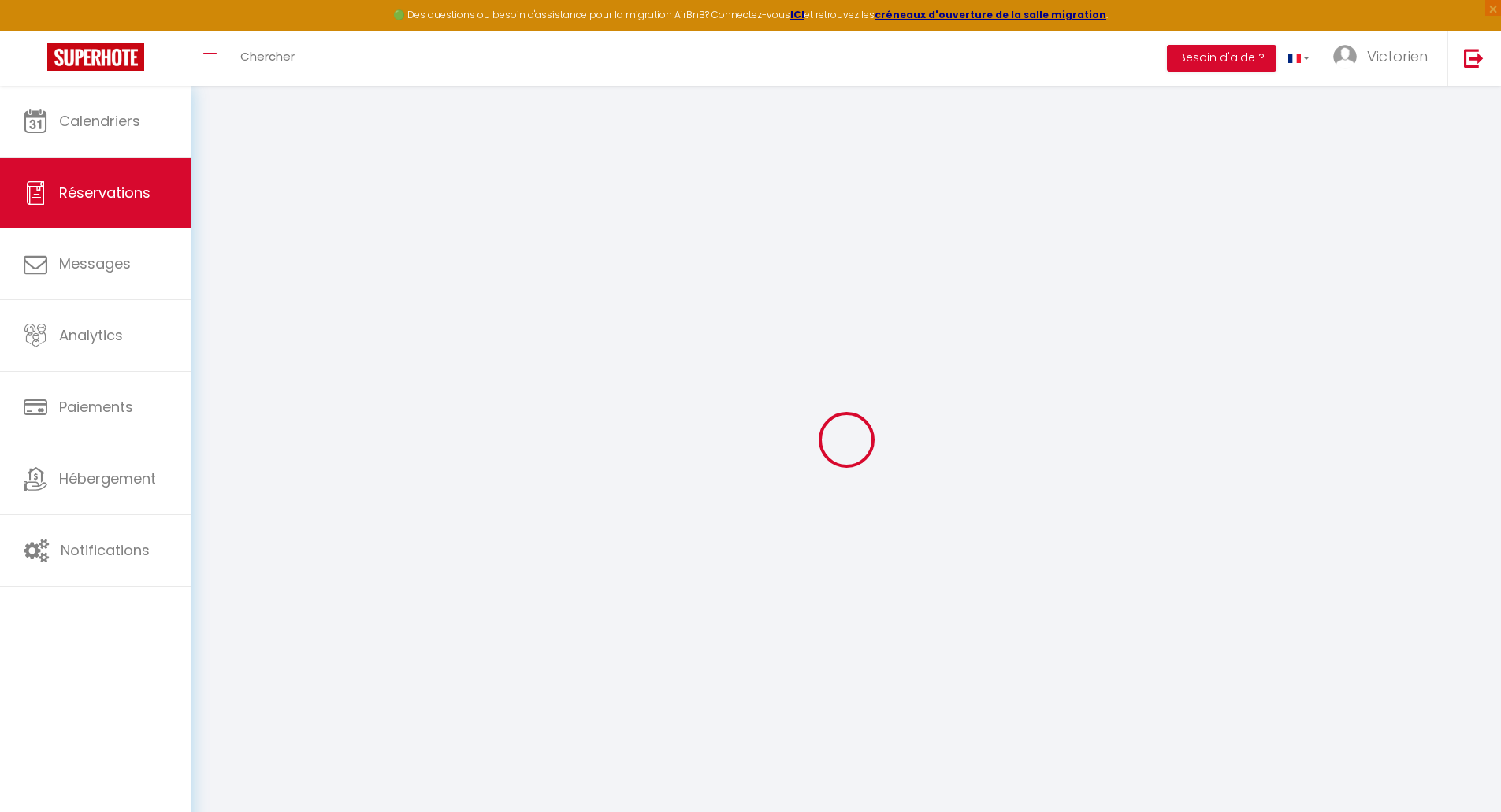
select select
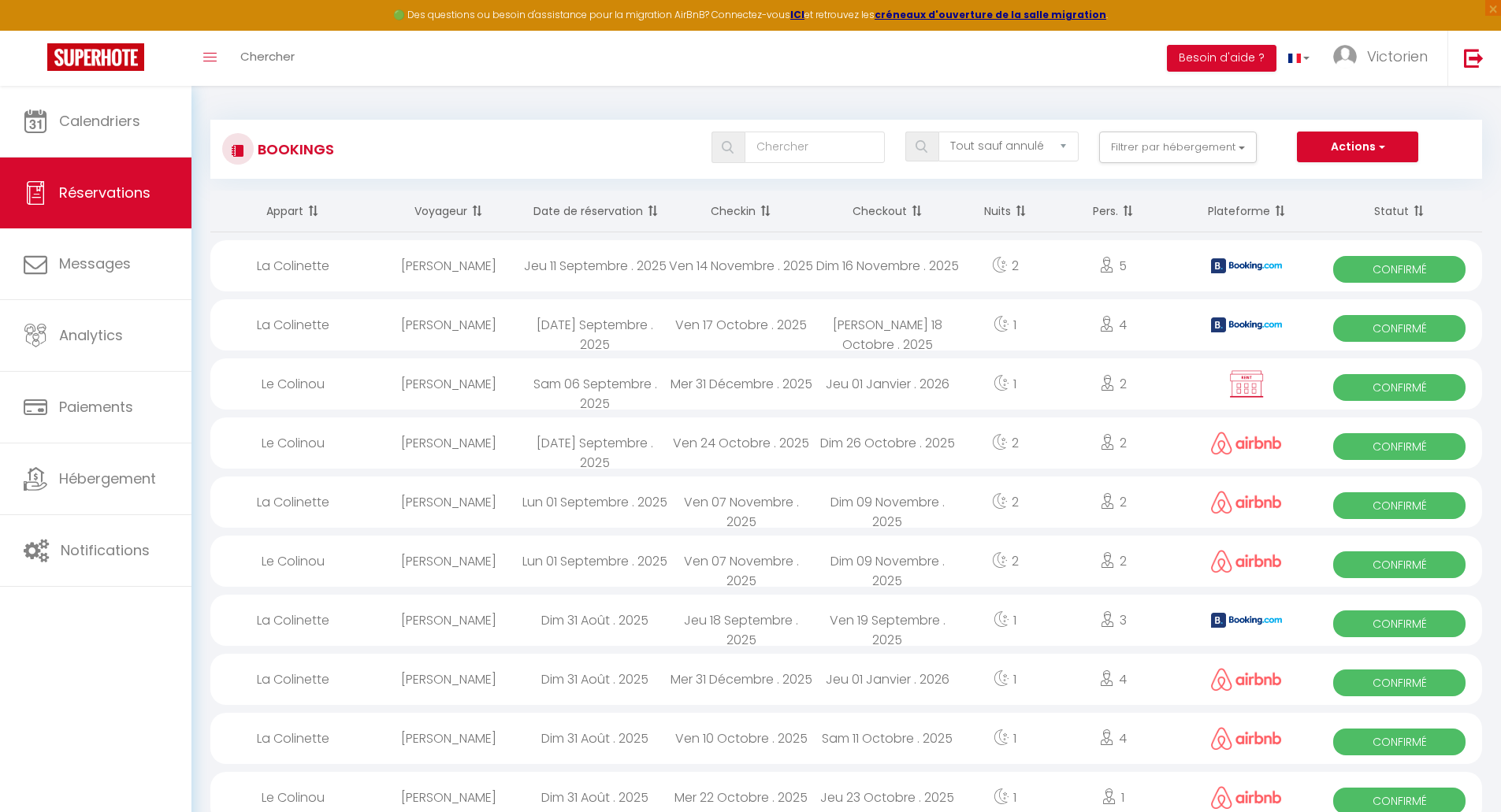
click at [975, 268] on div "2" at bounding box center [1005, 266] width 90 height 51
select select "OK"
select select "KO"
select select "0"
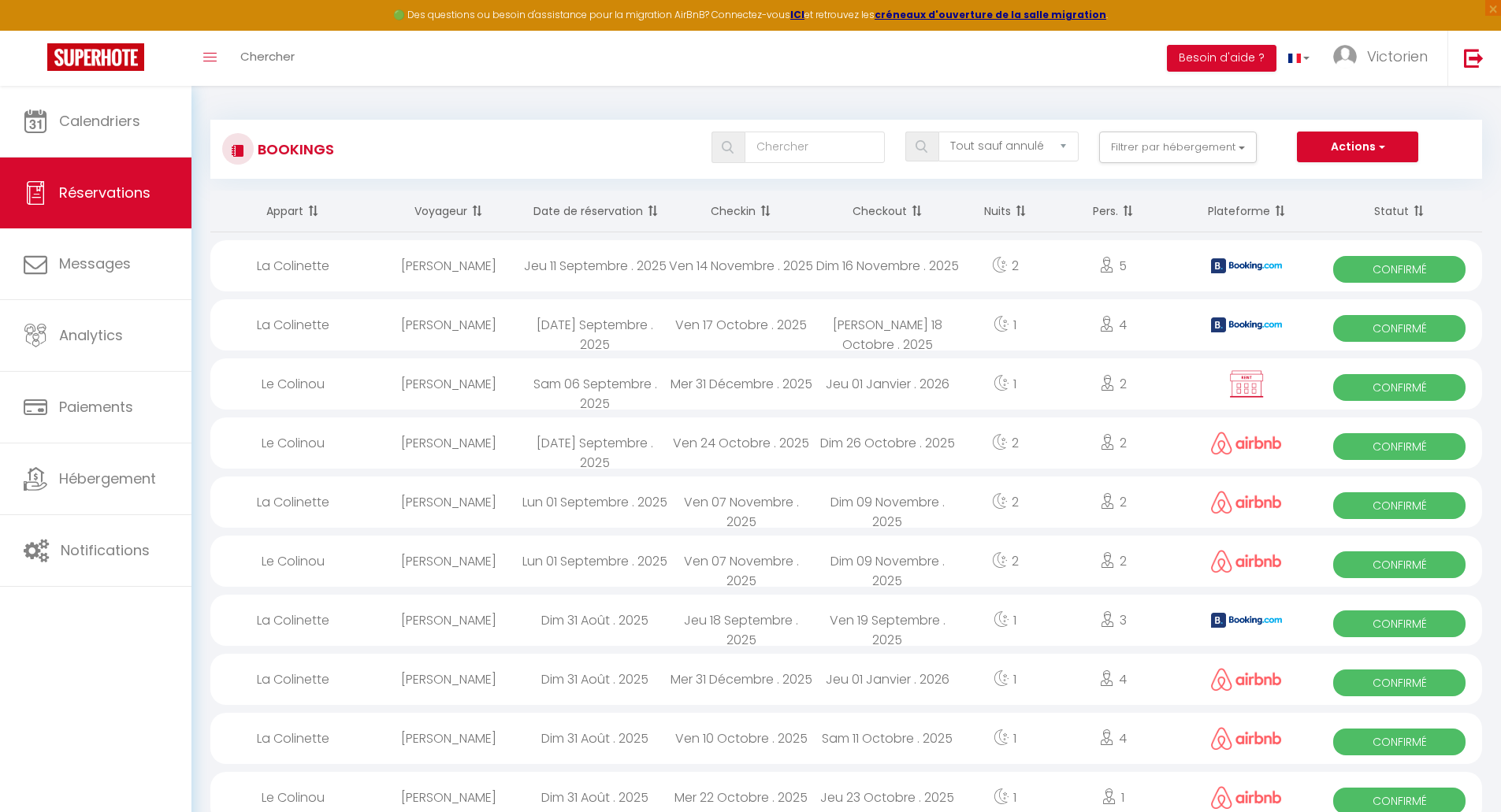
select select "1"
select select
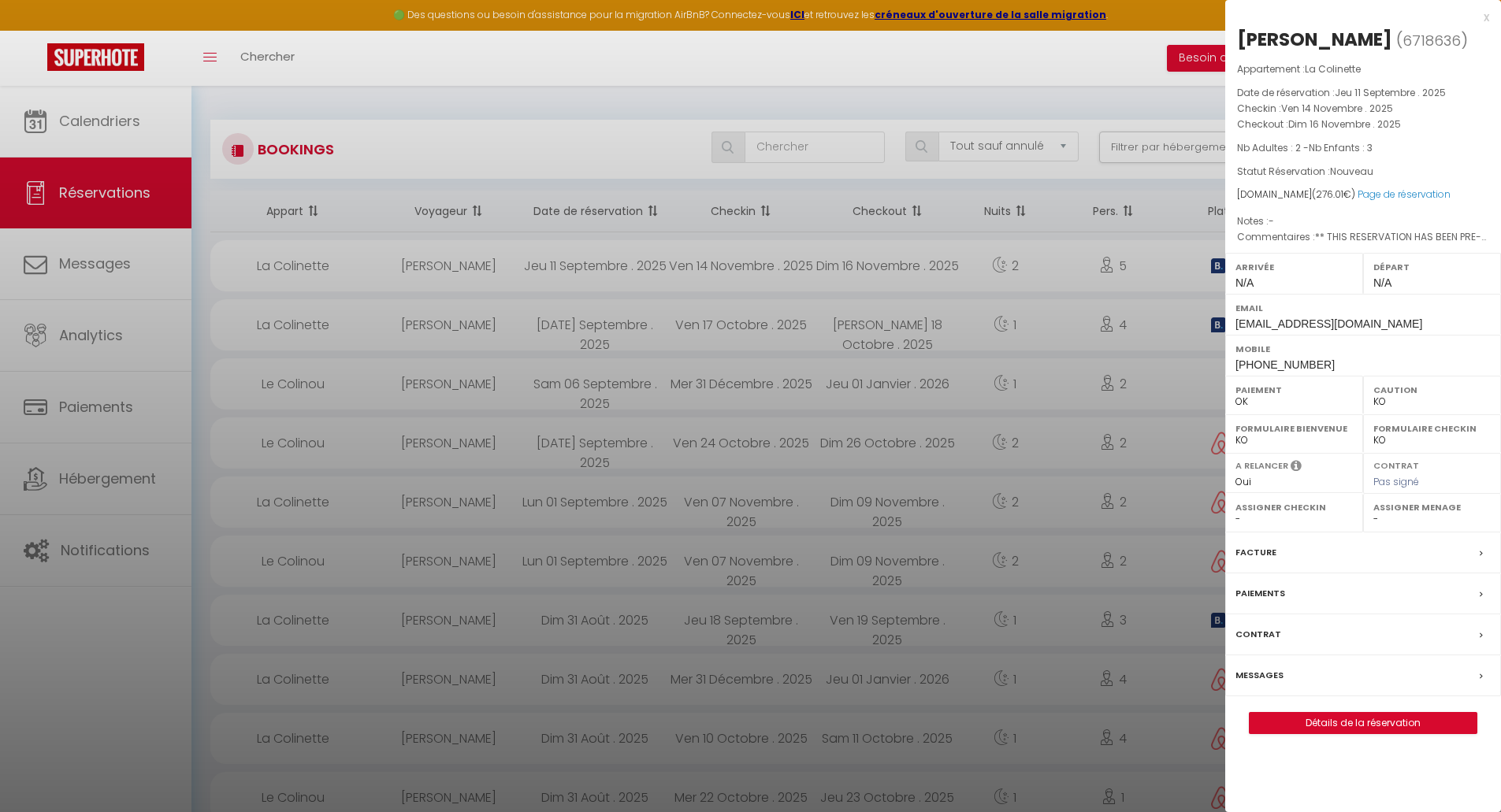
click at [100, 203] on div at bounding box center [750, 406] width 1501 height 812
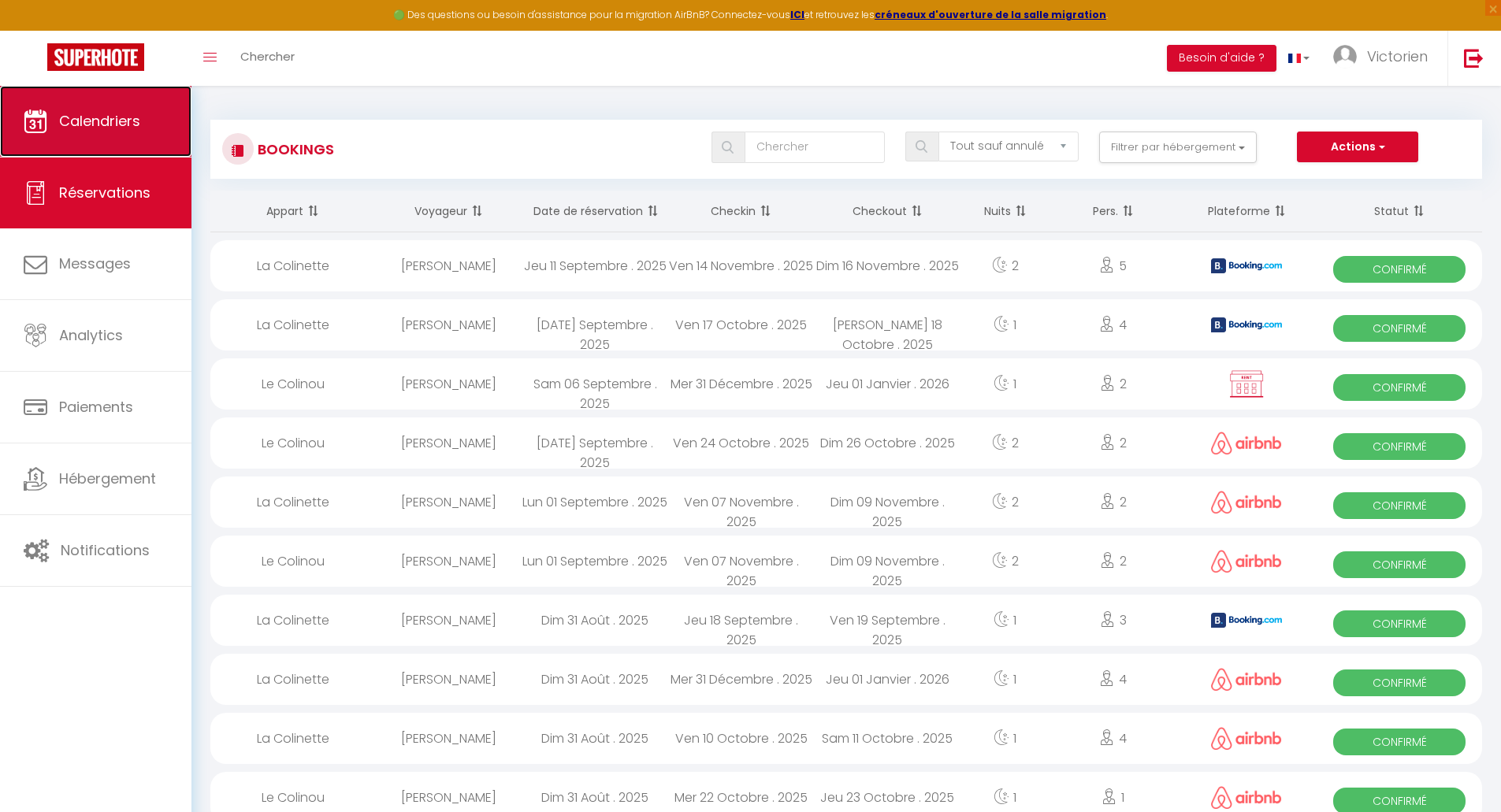
click at [100, 141] on link "Calendriers" at bounding box center [95, 121] width 191 height 71
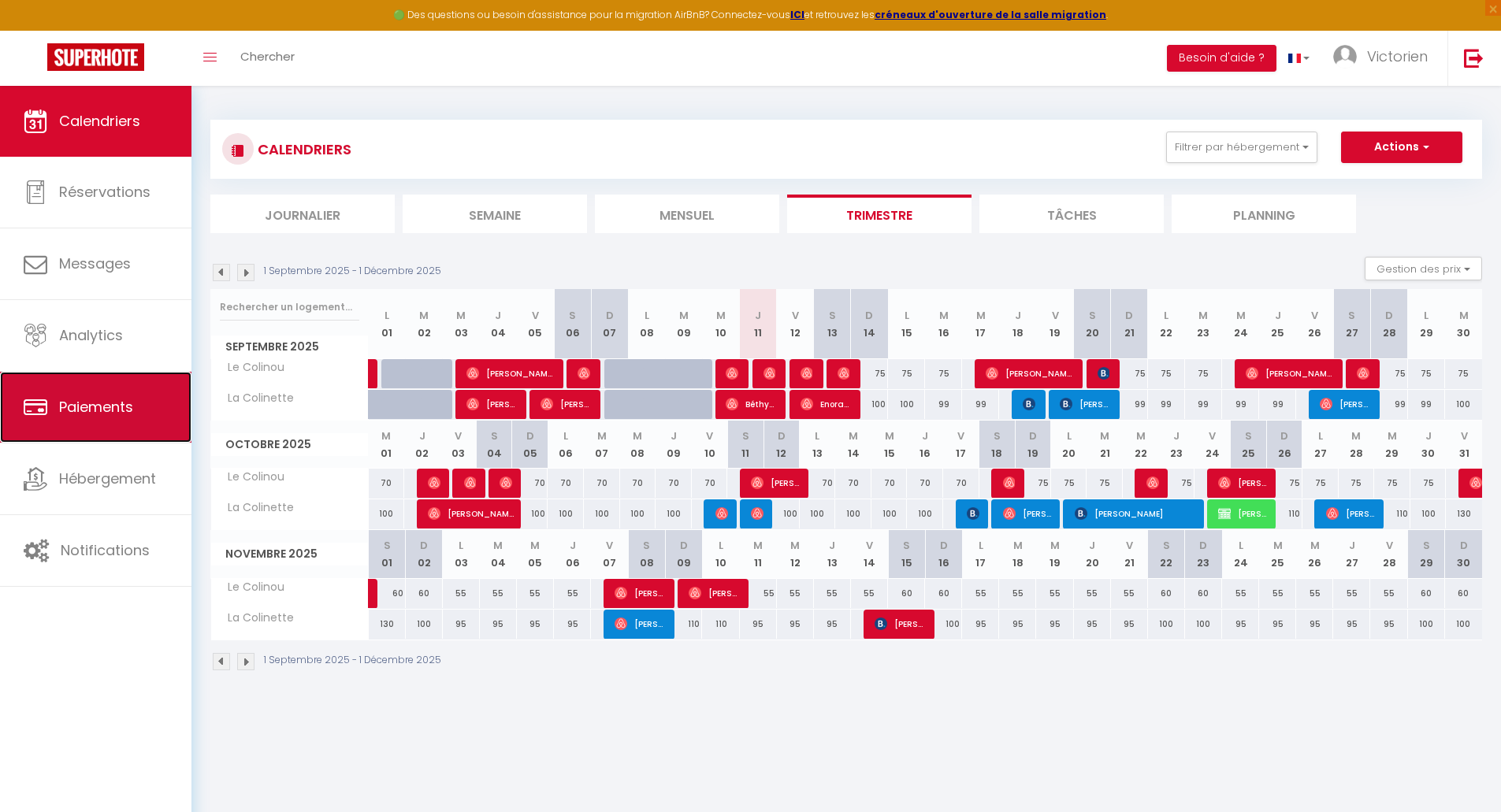
click at [90, 376] on link "Paiements" at bounding box center [95, 407] width 191 height 71
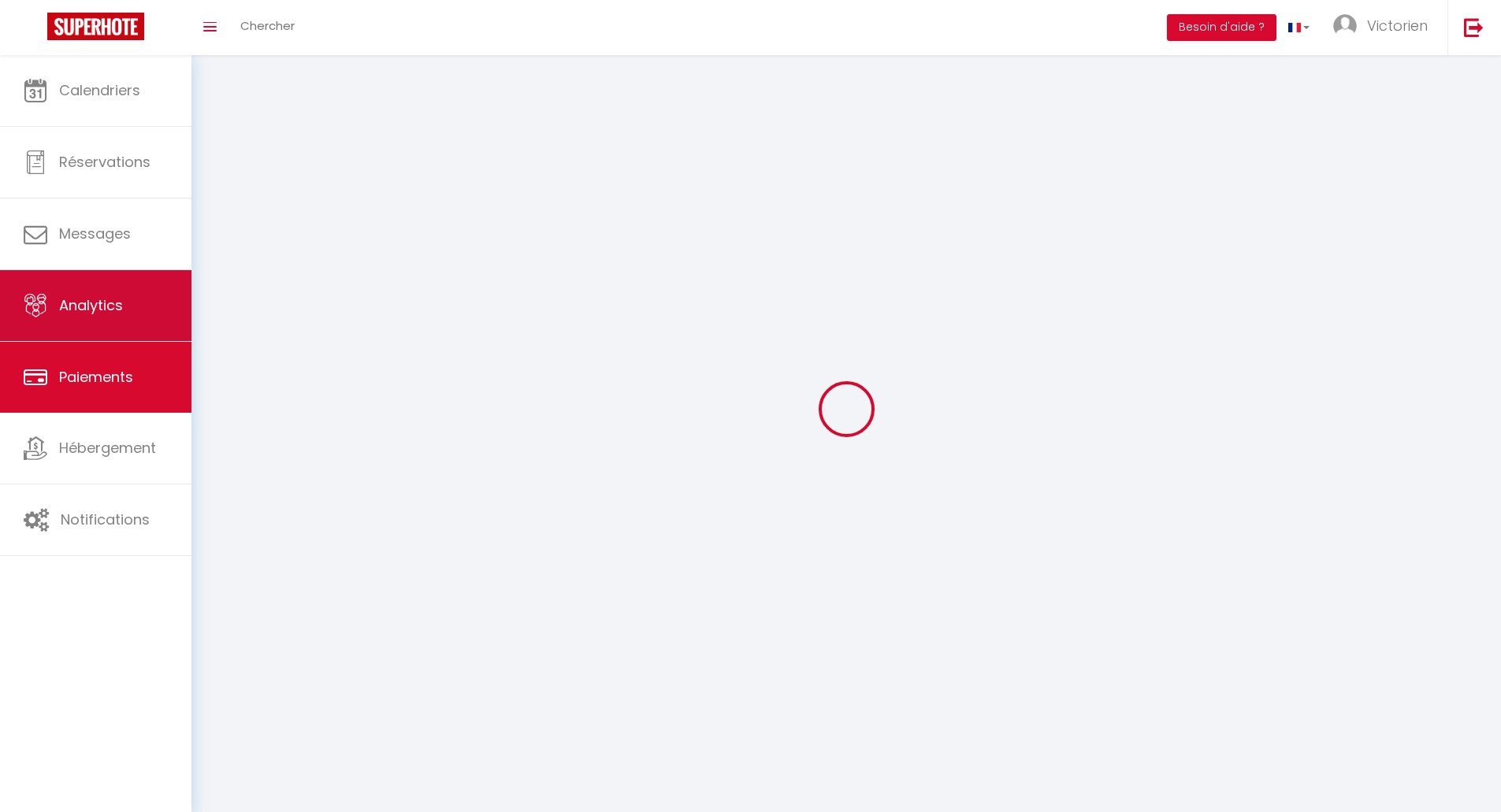
select select "2"
select select "0"
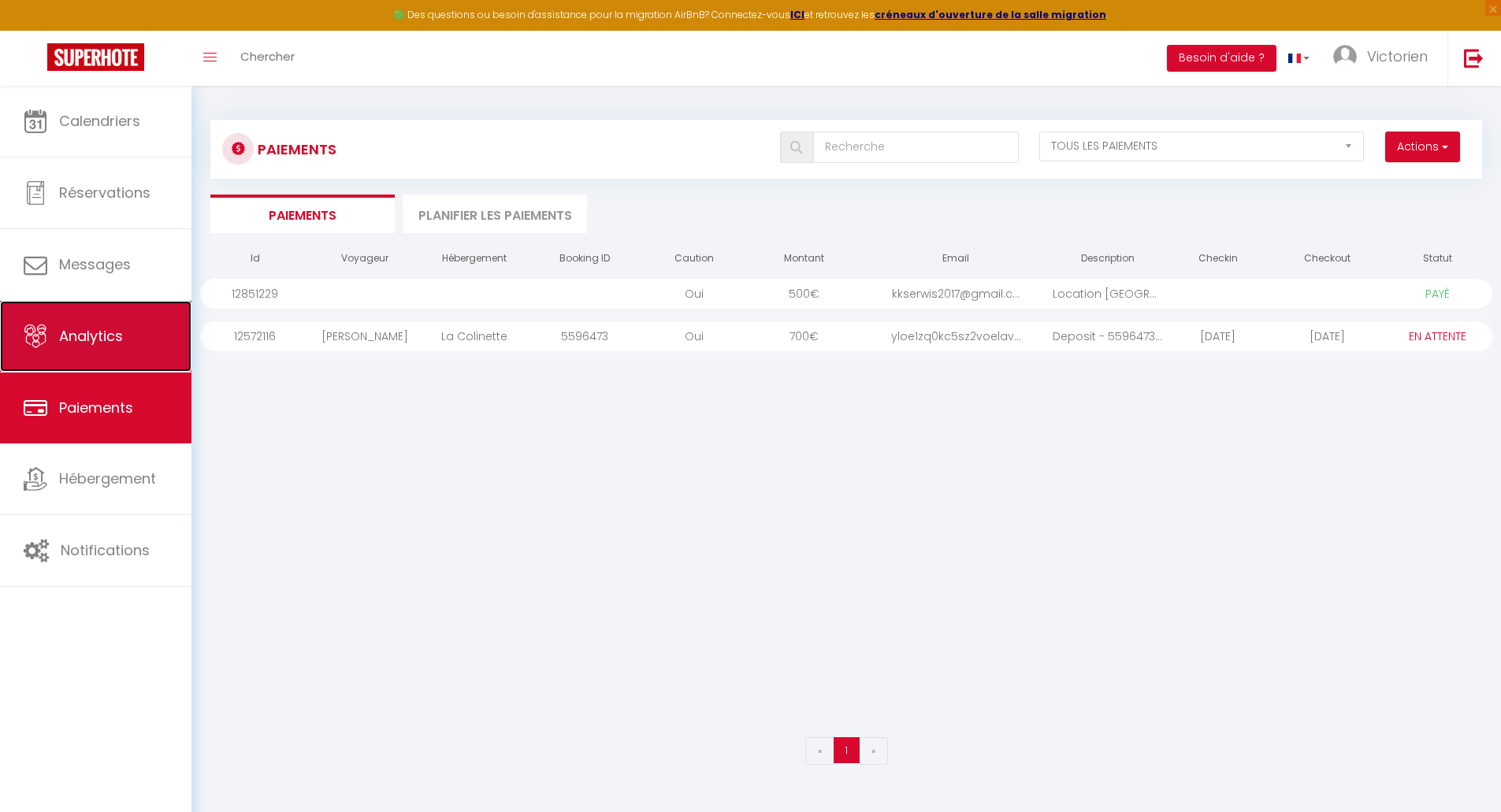
click at [96, 328] on span "Analytics" at bounding box center [90, 336] width 63 height 20
select select "2025"
select select "9"
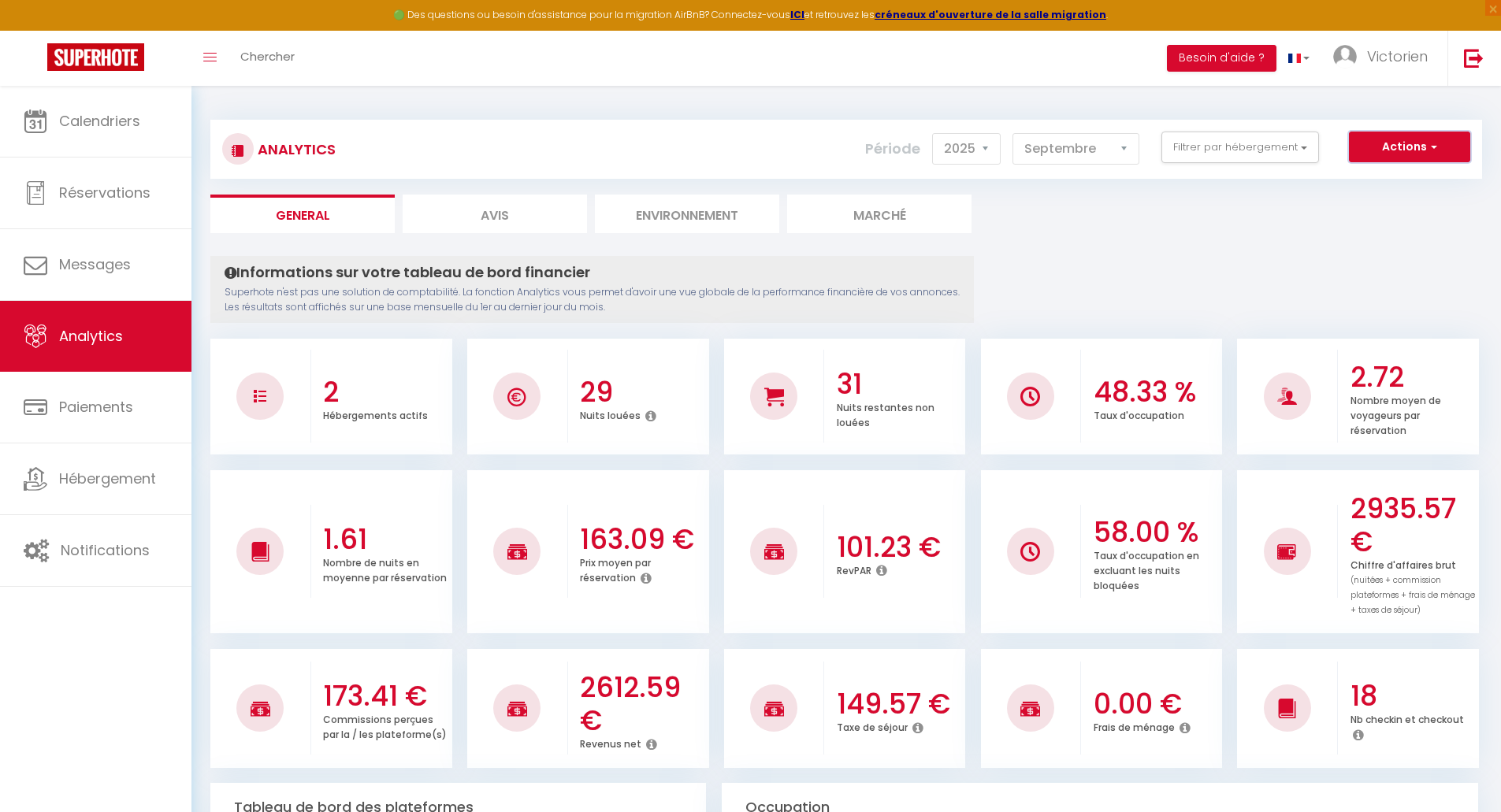
click at [1404, 145] on button "Actions" at bounding box center [1410, 147] width 121 height 32
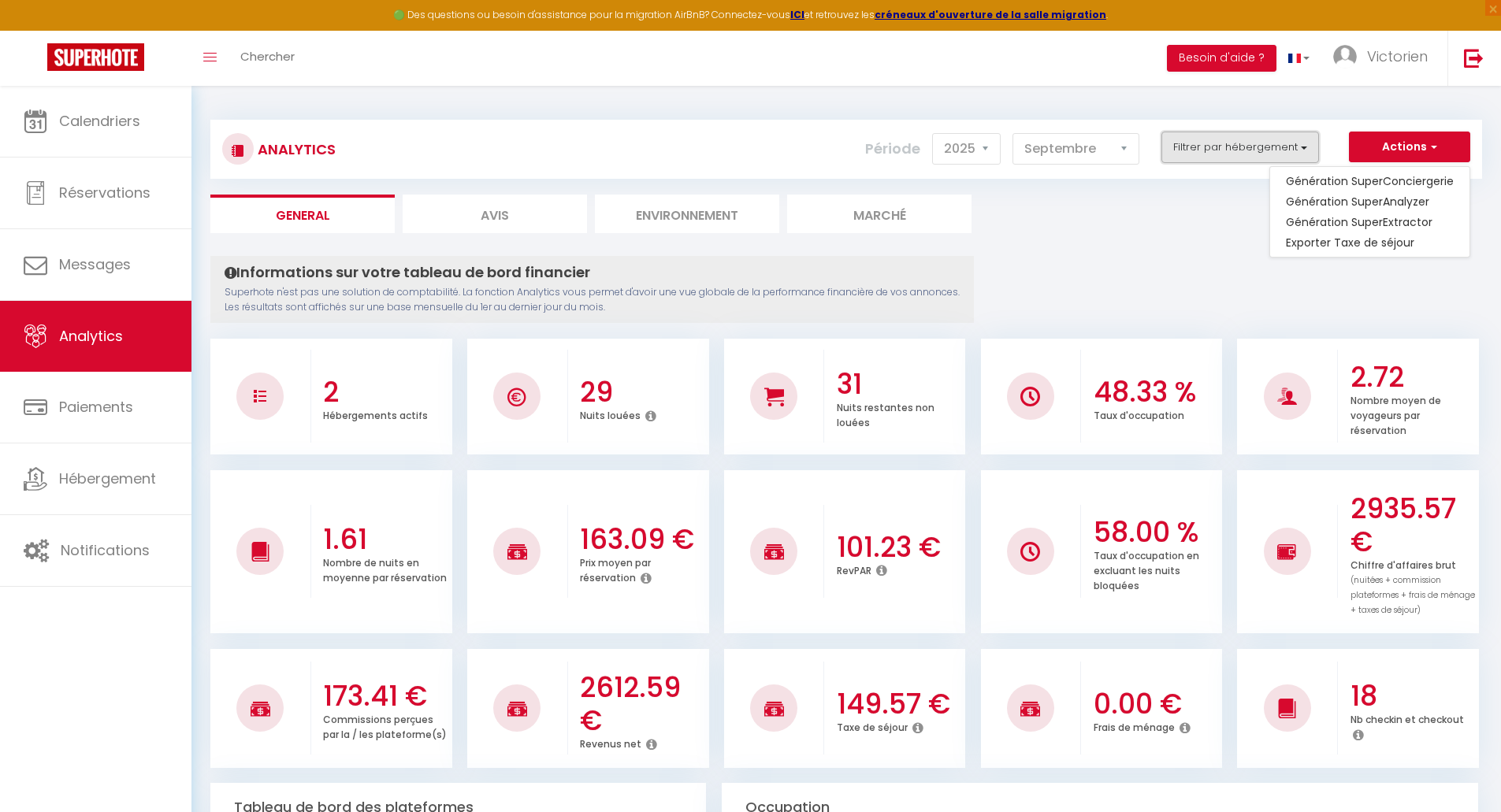
click at [1244, 155] on button "Filtrer par hébergement" at bounding box center [1240, 147] width 158 height 32
click at [1194, 237] on Colinette "checkbox" at bounding box center [1287, 238] width 205 height 16
checkbox Colinette "true"
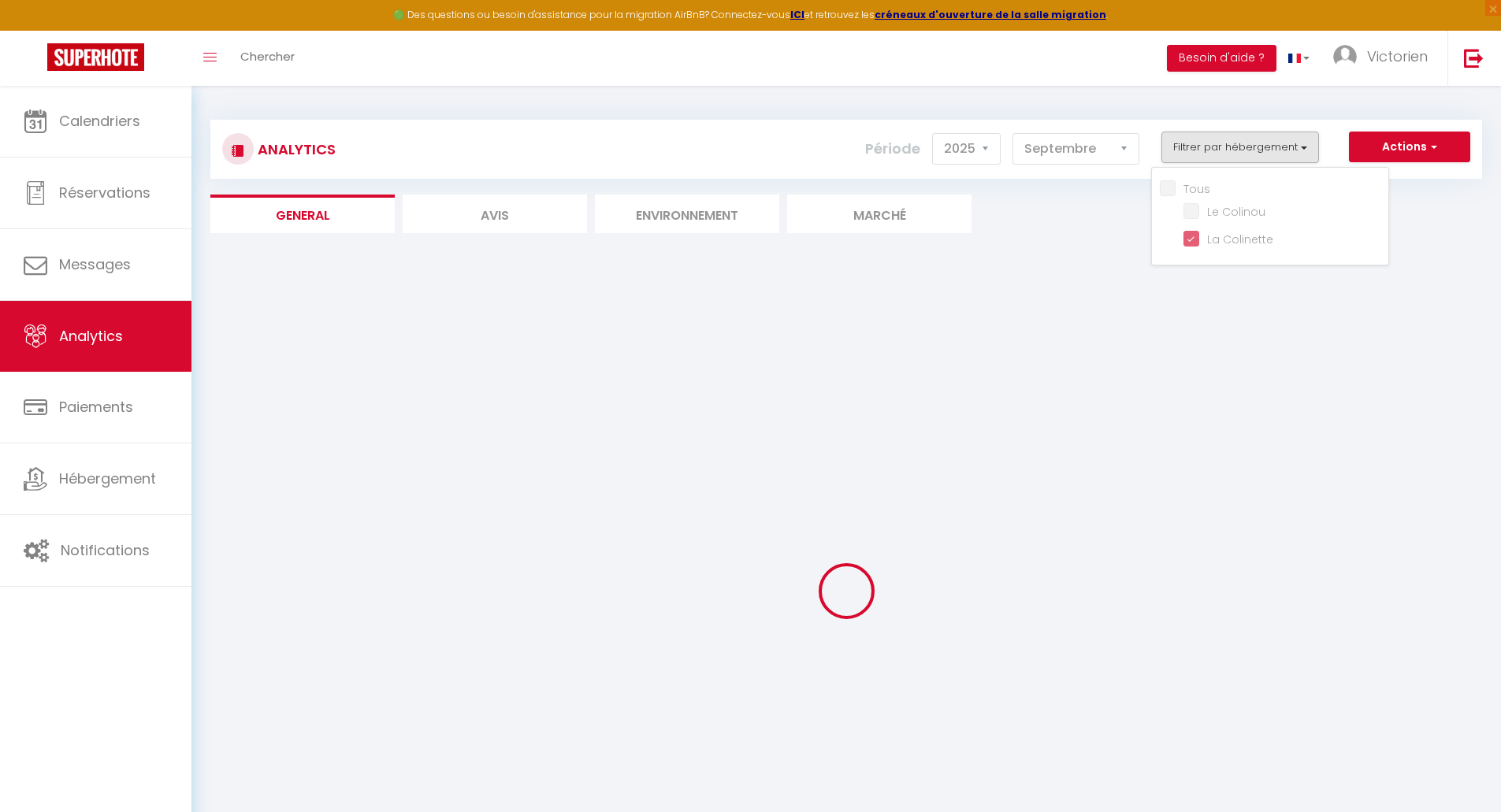
checkbox Colinou "false"
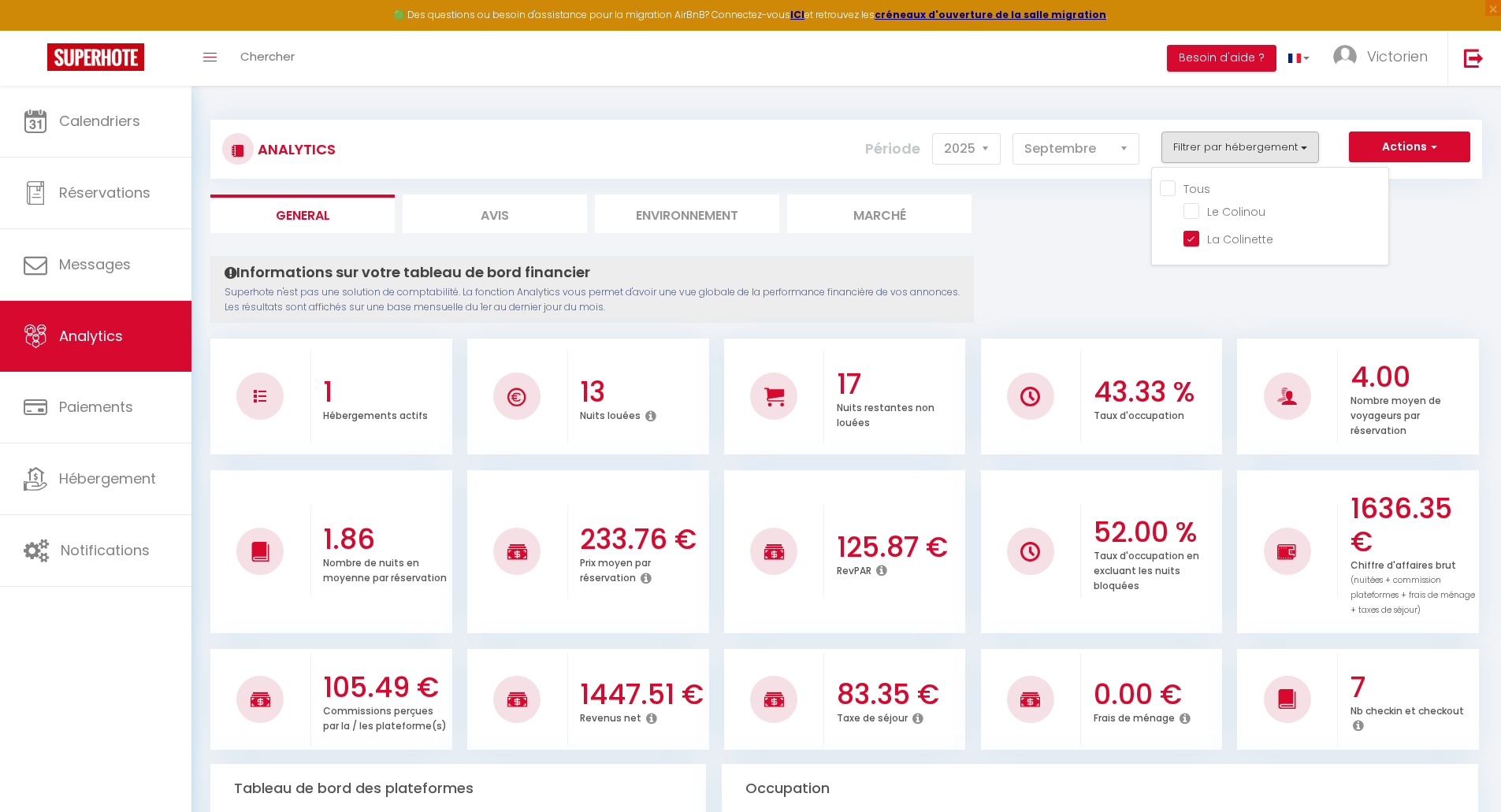
click at [1167, 182] on input "Tous" at bounding box center [1274, 187] width 228 height 16
checkbox input "true"
checkbox Colinou "true"
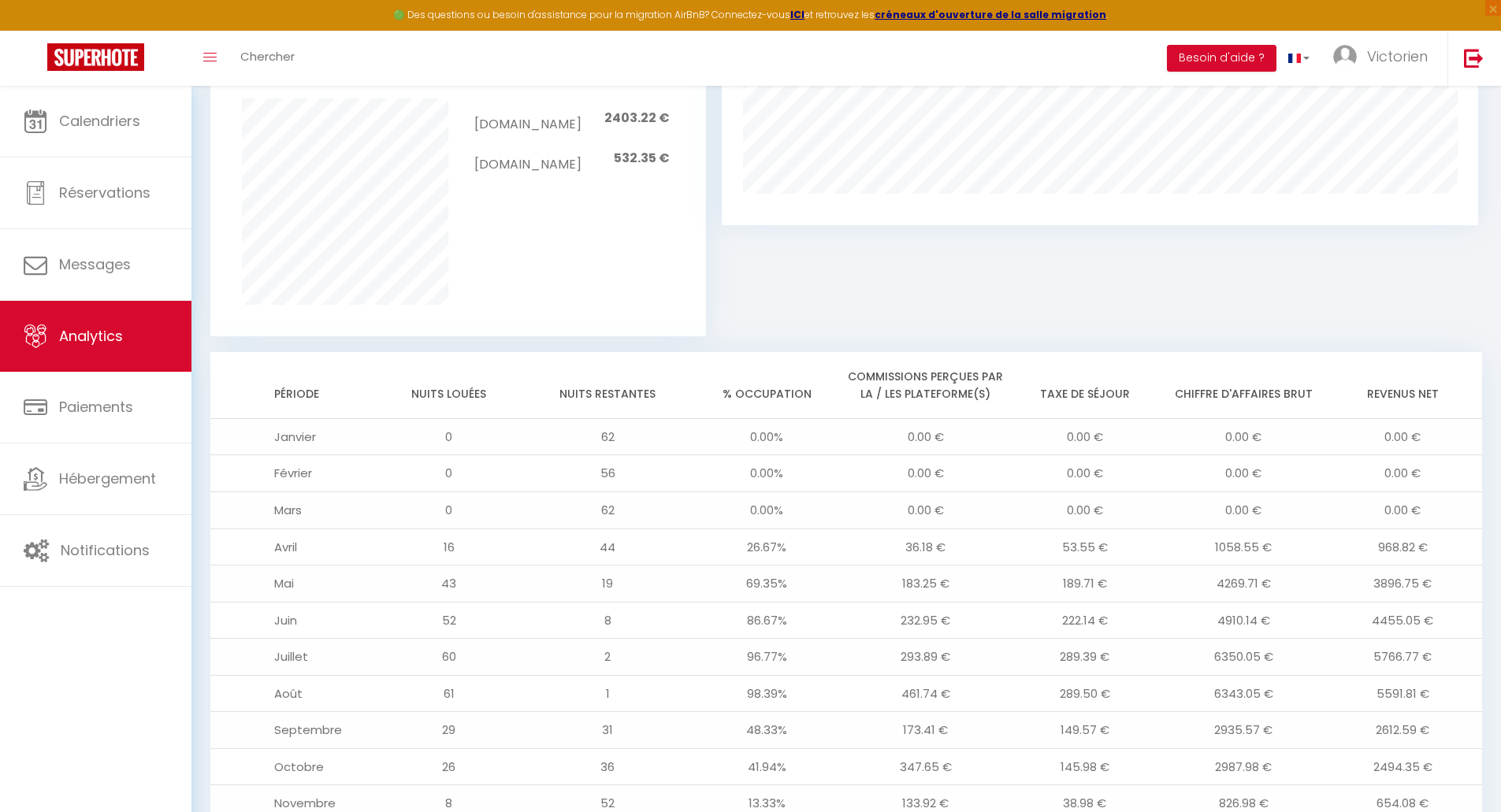
scroll to position [1172, 0]
